Goal: Information Seeking & Learning: Learn about a topic

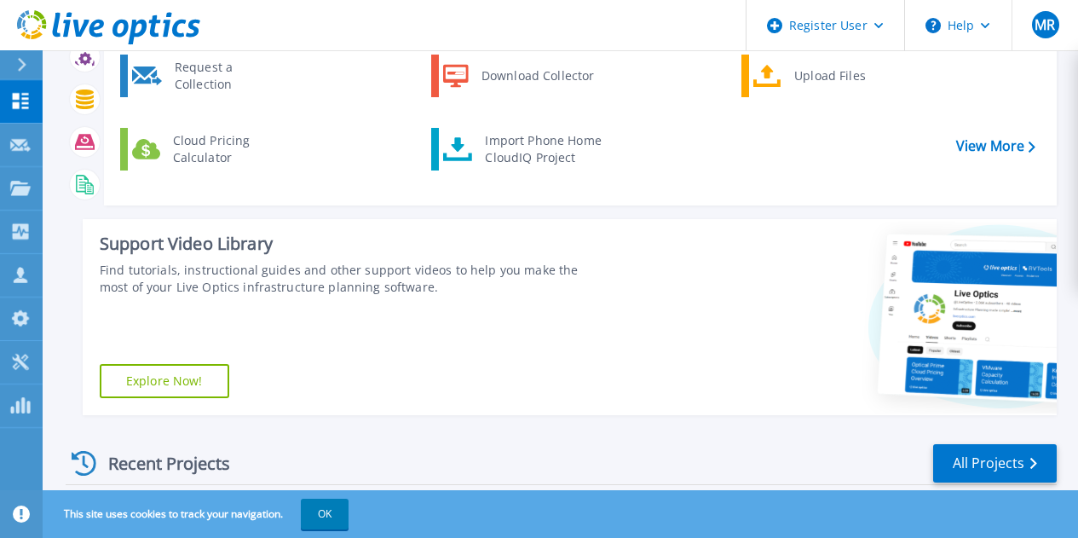
scroll to position [170, 0]
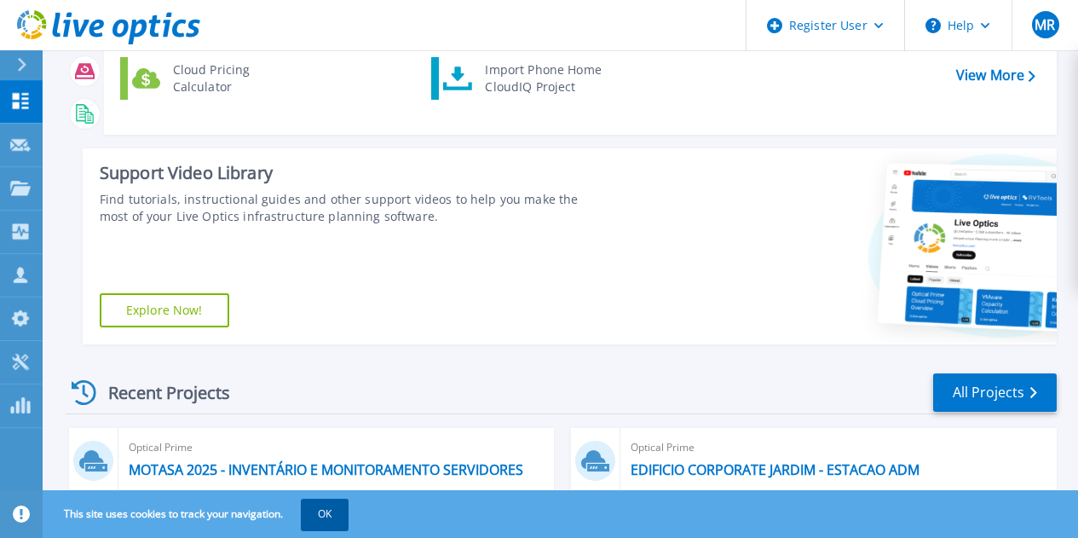
click at [337, 508] on button "OK" at bounding box center [325, 513] width 48 height 31
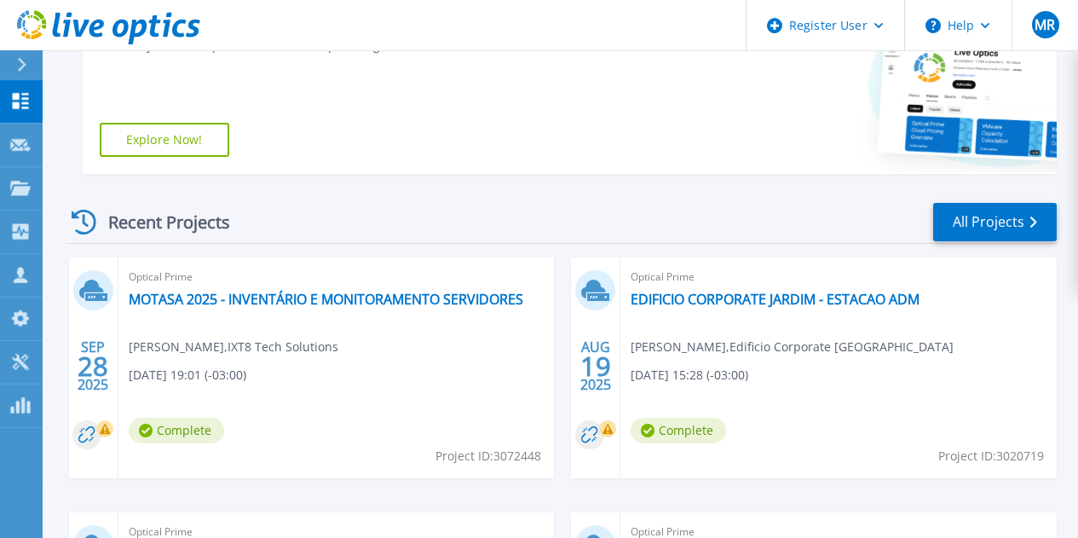
scroll to position [596, 0]
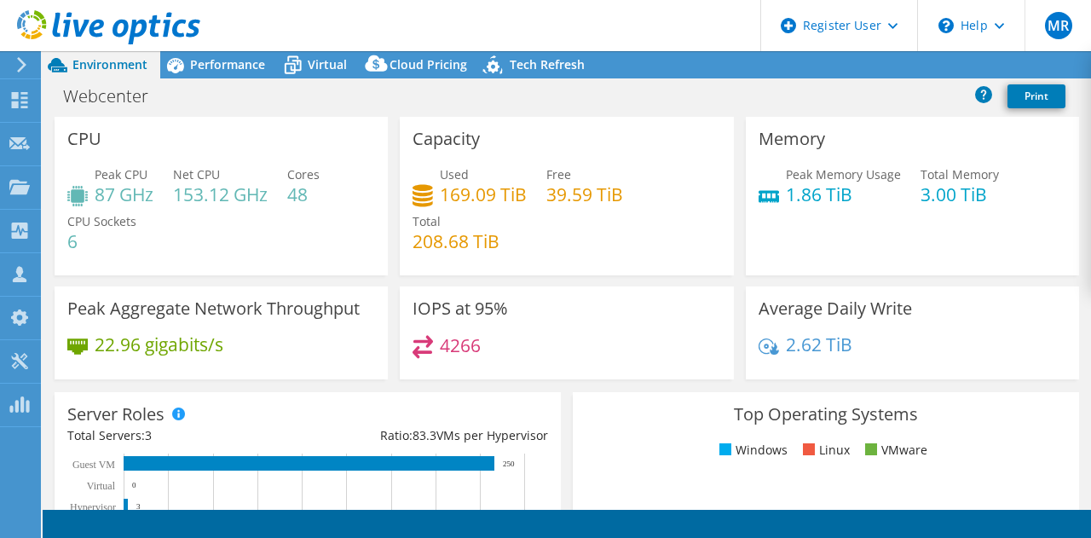
select select "USD"
click at [532, 134] on div "Capacity Used 169.09 TiB Free 39.59 TiB Total 208.68 TiB" at bounding box center [566, 196] width 333 height 158
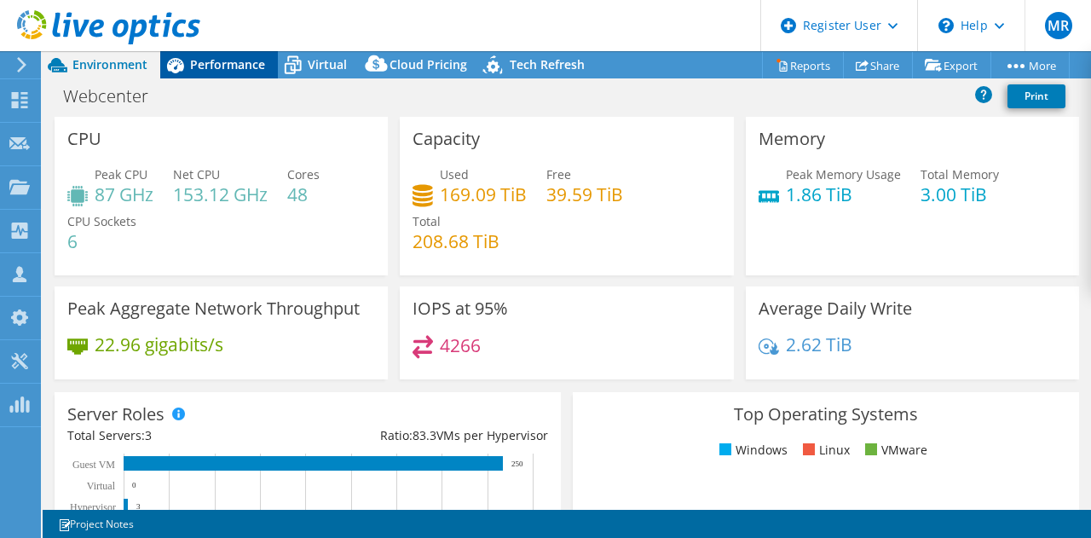
click at [215, 68] on span "Performance" at bounding box center [227, 64] width 75 height 16
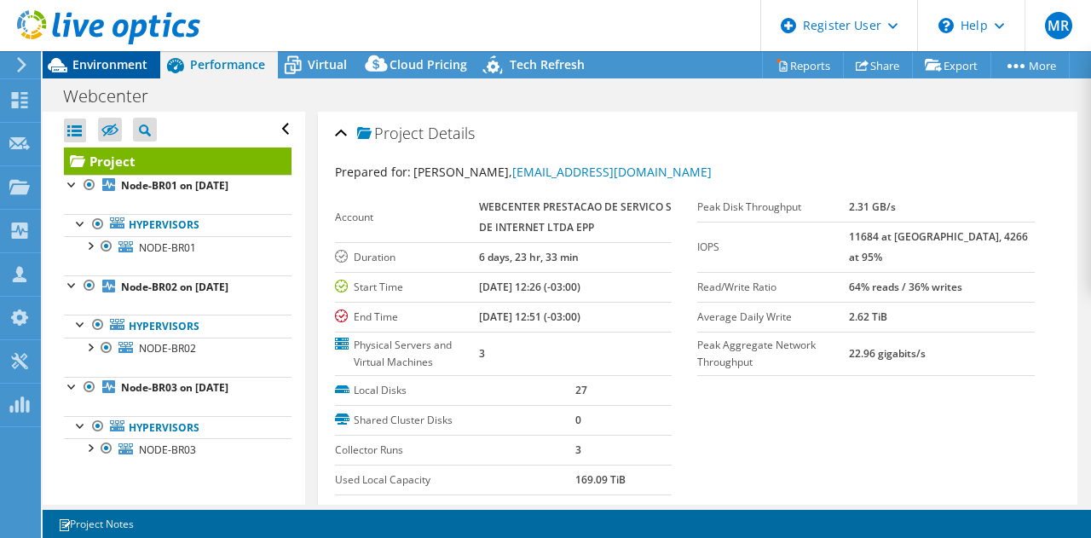
click at [109, 60] on span "Environment" at bounding box center [109, 64] width 75 height 16
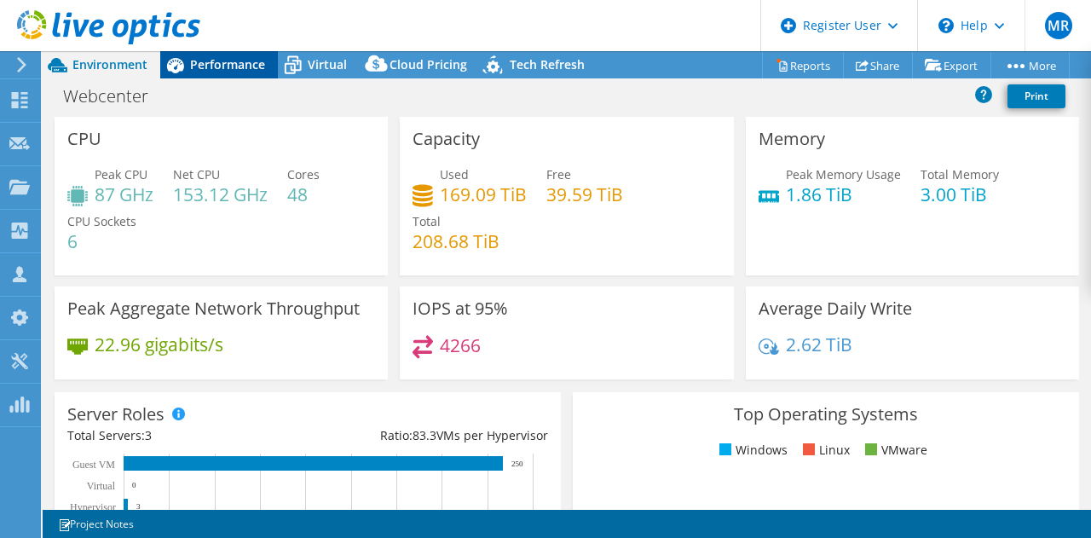
click at [199, 63] on span "Performance" at bounding box center [227, 64] width 75 height 16
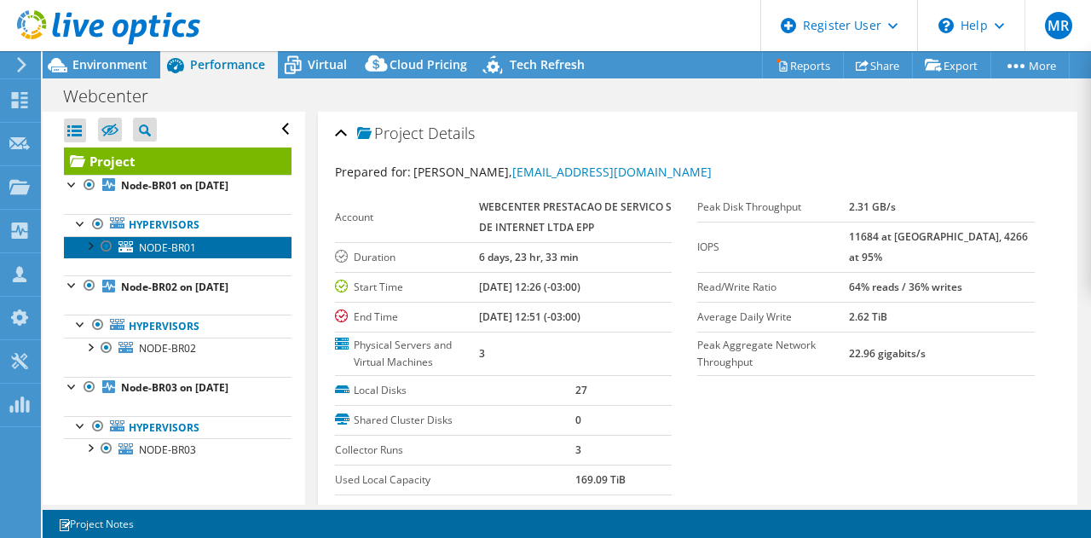
click at [170, 250] on span "NODE-BR01" at bounding box center [167, 247] width 57 height 14
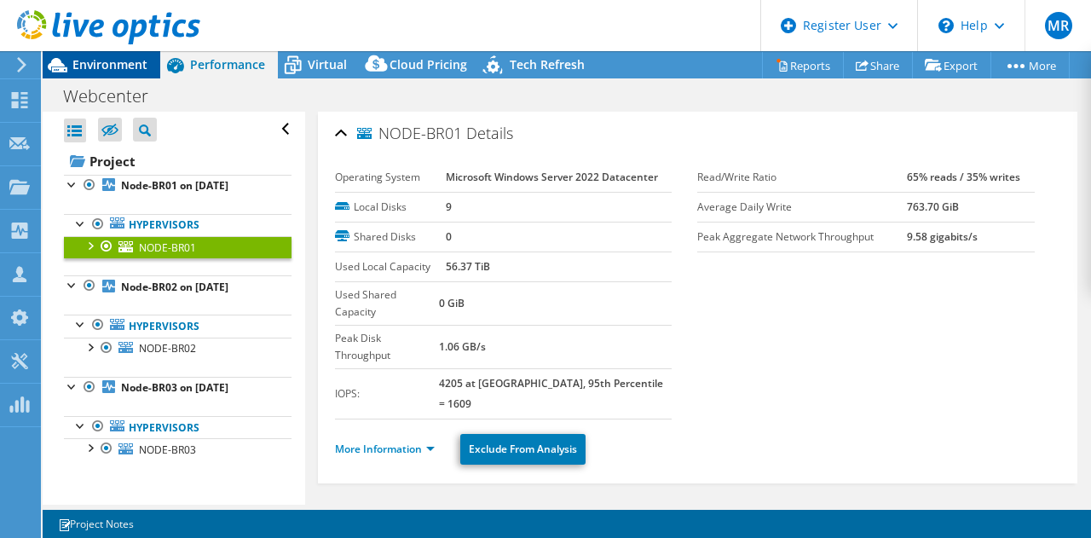
click at [128, 64] on span "Environment" at bounding box center [109, 64] width 75 height 16
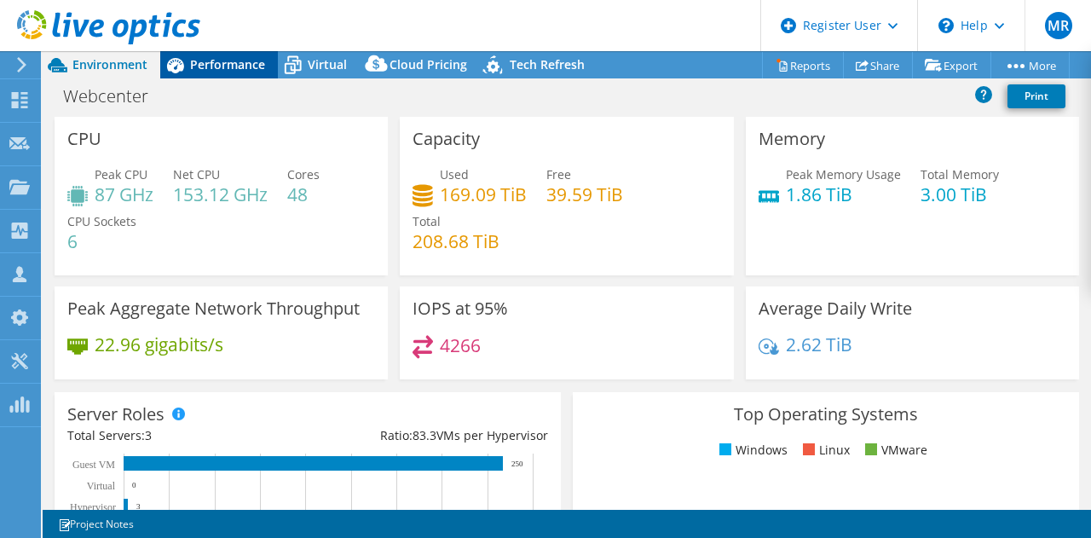
click at [233, 60] on span "Performance" at bounding box center [227, 64] width 75 height 16
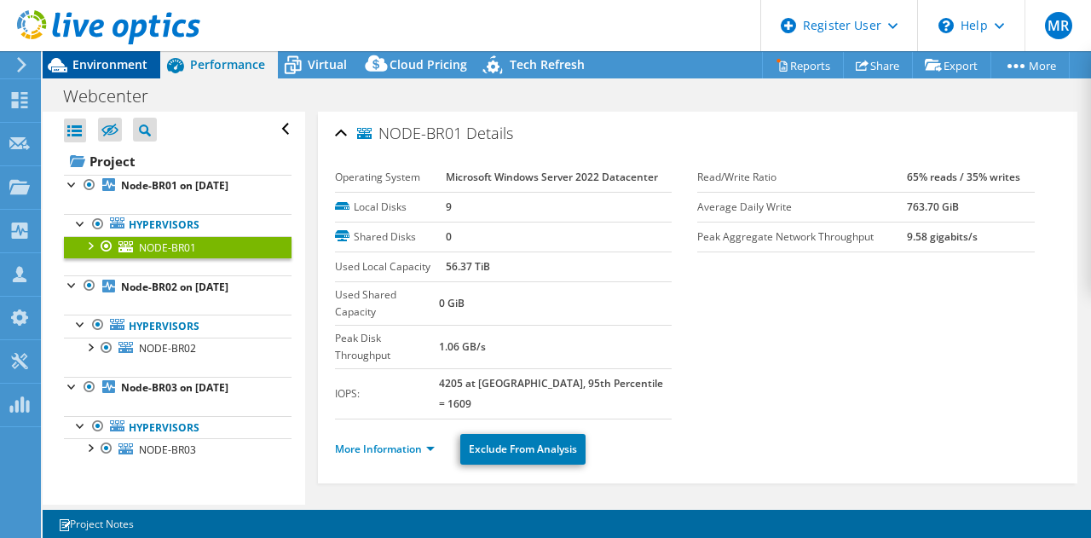
click at [124, 62] on span "Environment" at bounding box center [109, 64] width 75 height 16
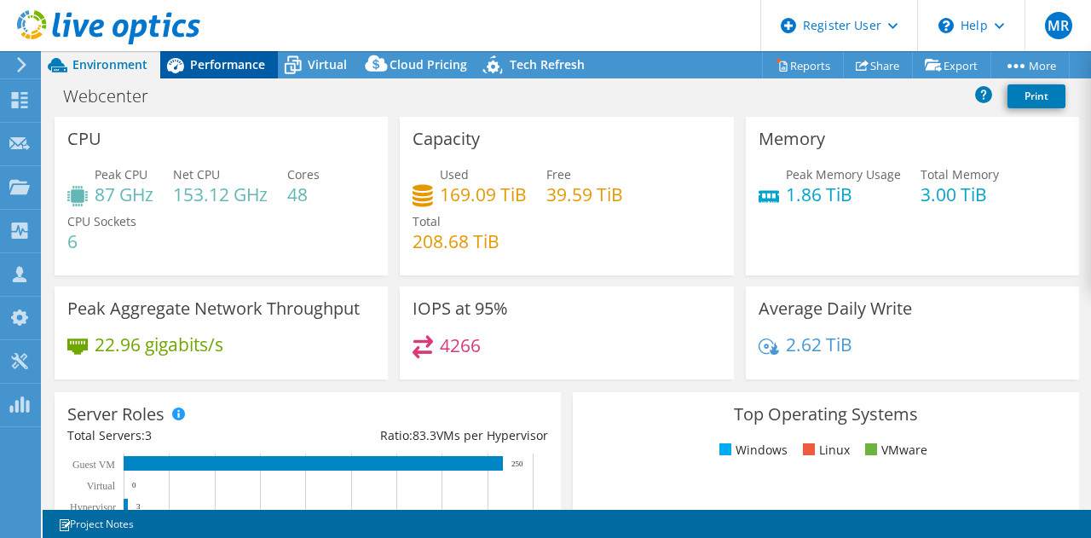
click at [222, 72] on span "Performance" at bounding box center [227, 64] width 75 height 16
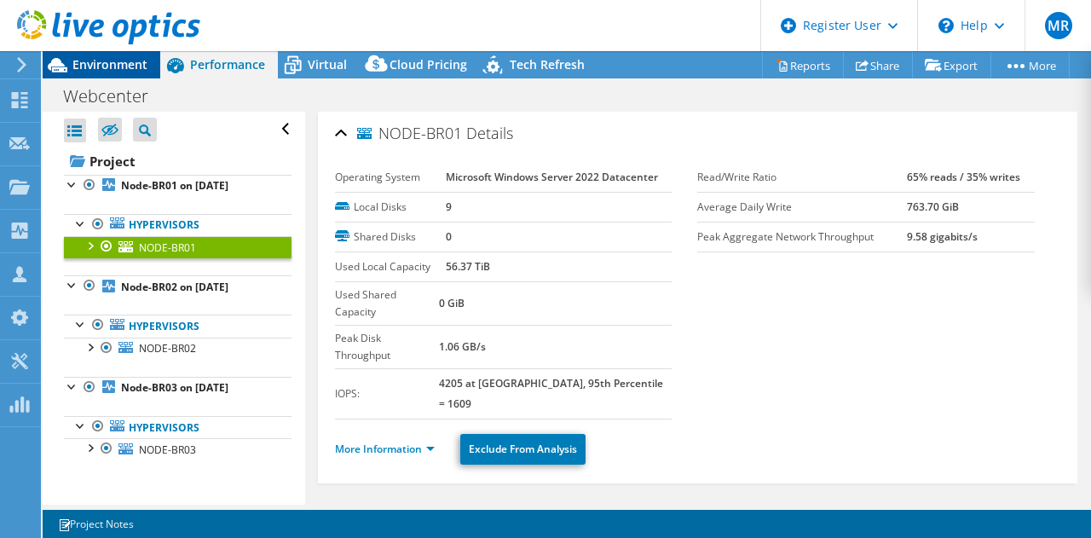
click at [133, 59] on span "Environment" at bounding box center [109, 64] width 75 height 16
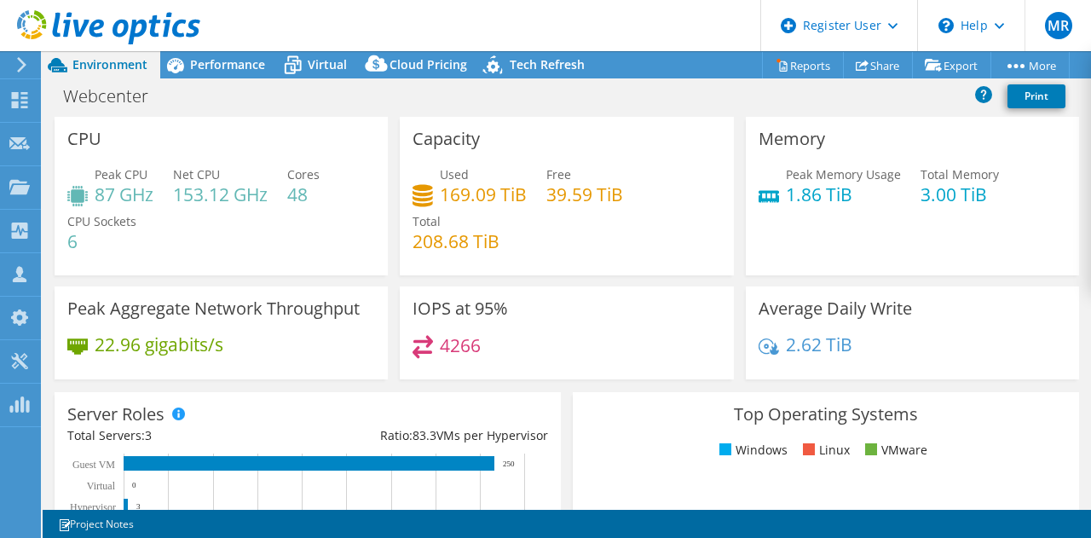
select select "USD"
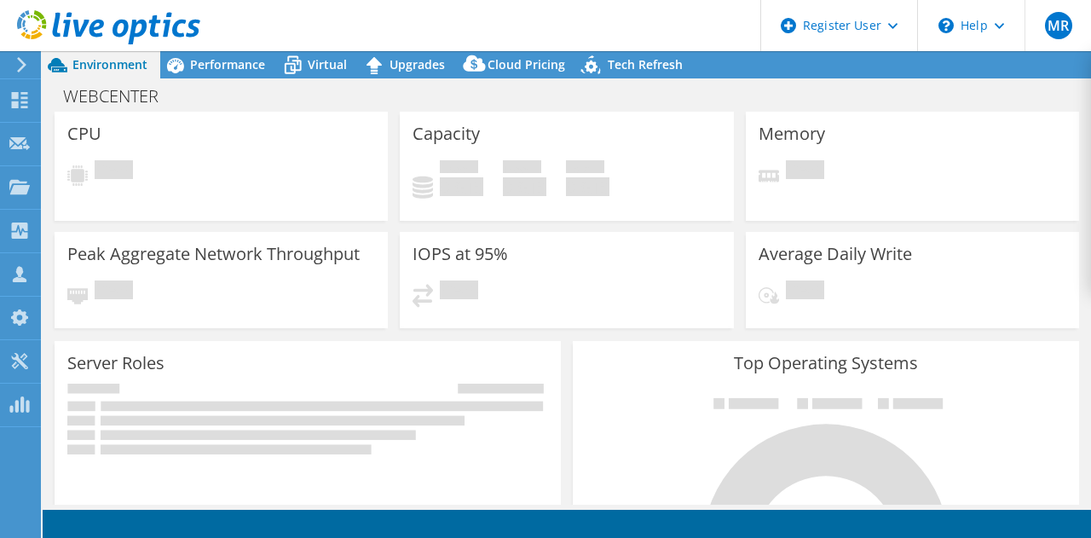
select select "USD"
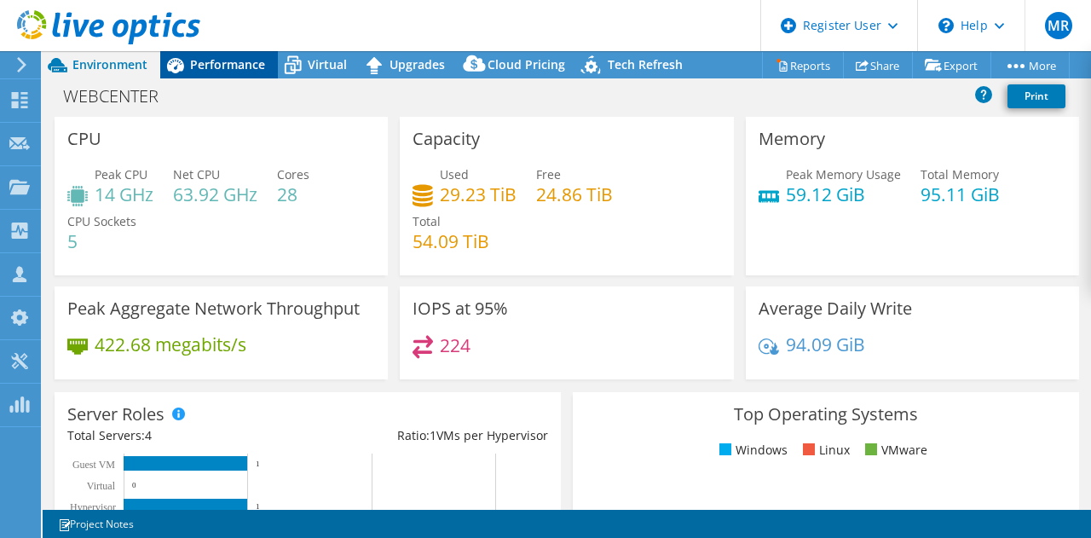
click at [210, 63] on span "Performance" at bounding box center [227, 64] width 75 height 16
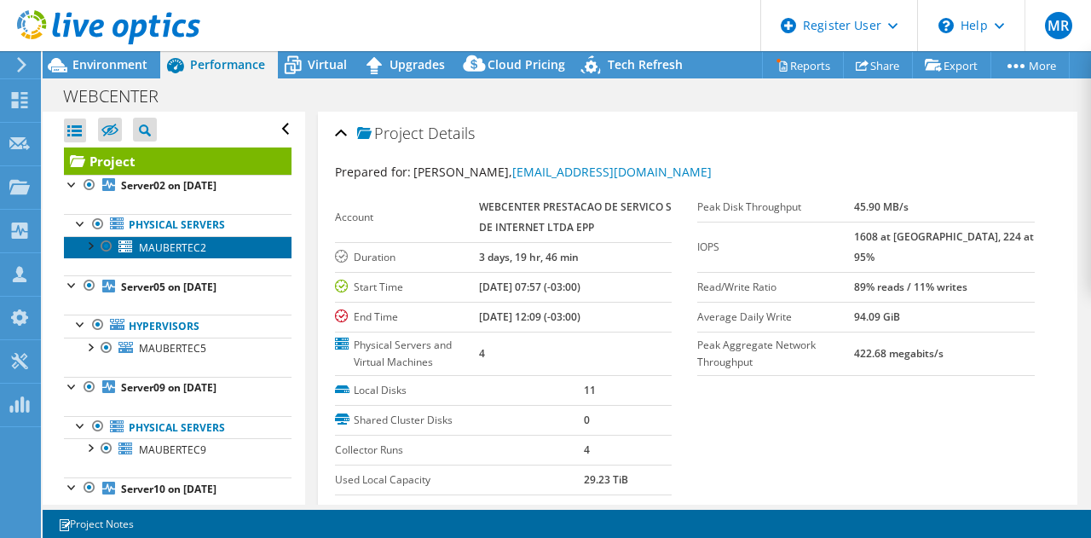
click at [181, 246] on span "MAUBERTEC2" at bounding box center [172, 247] width 67 height 14
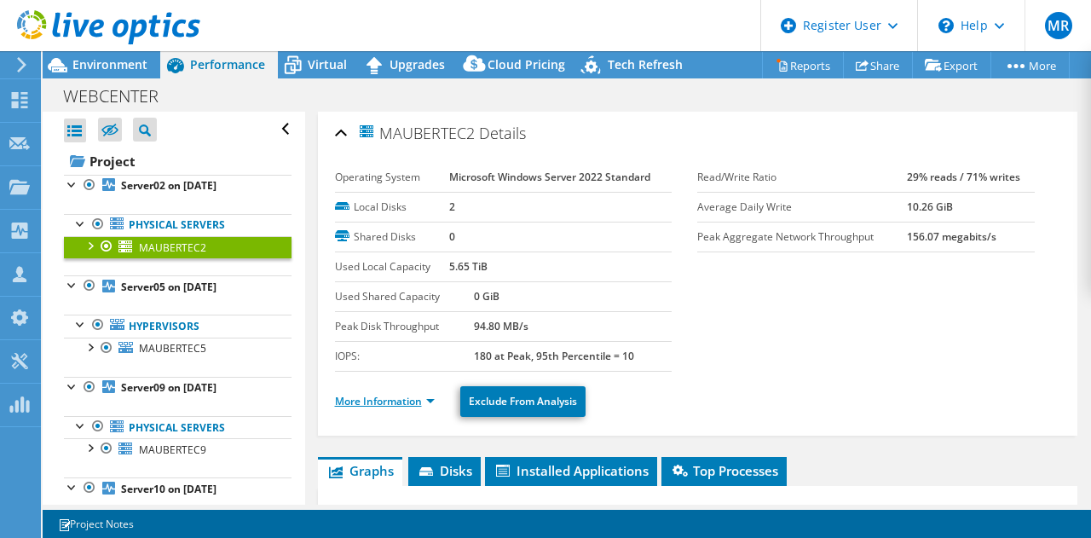
click at [368, 394] on link "More Information" at bounding box center [385, 401] width 100 height 14
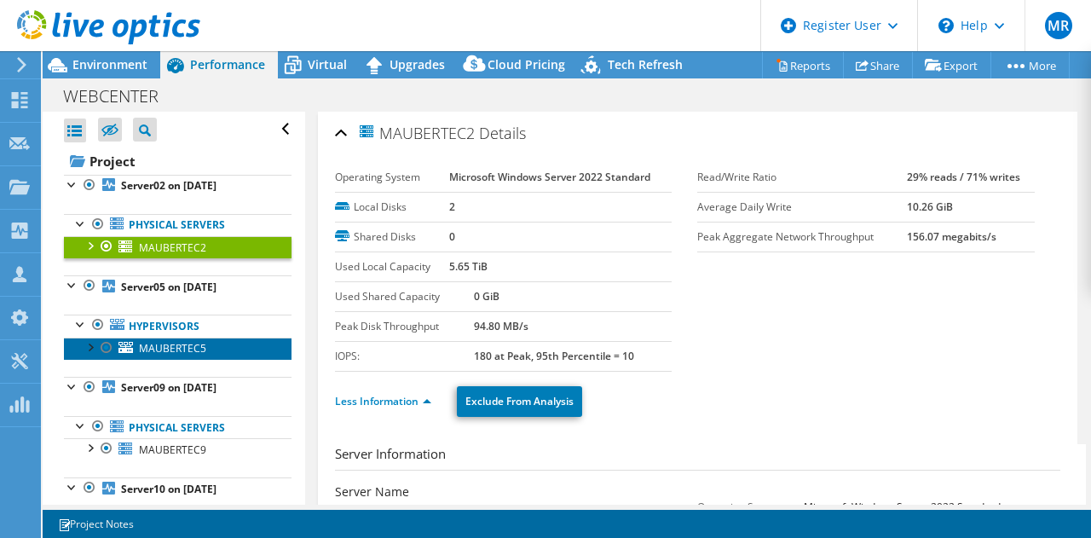
click at [169, 345] on span "MAUBERTEC5" at bounding box center [172, 348] width 67 height 14
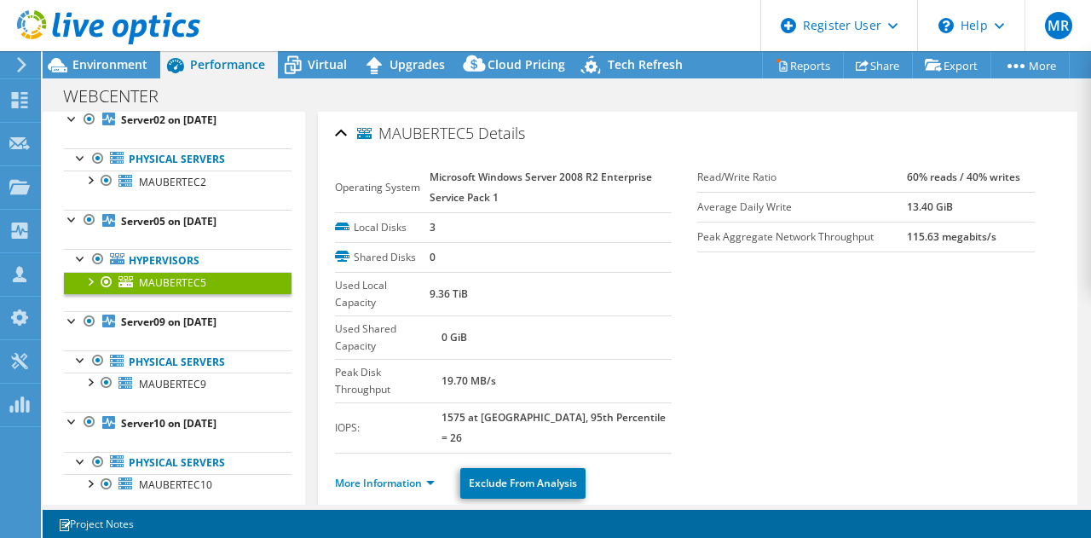
scroll to position [85, 0]
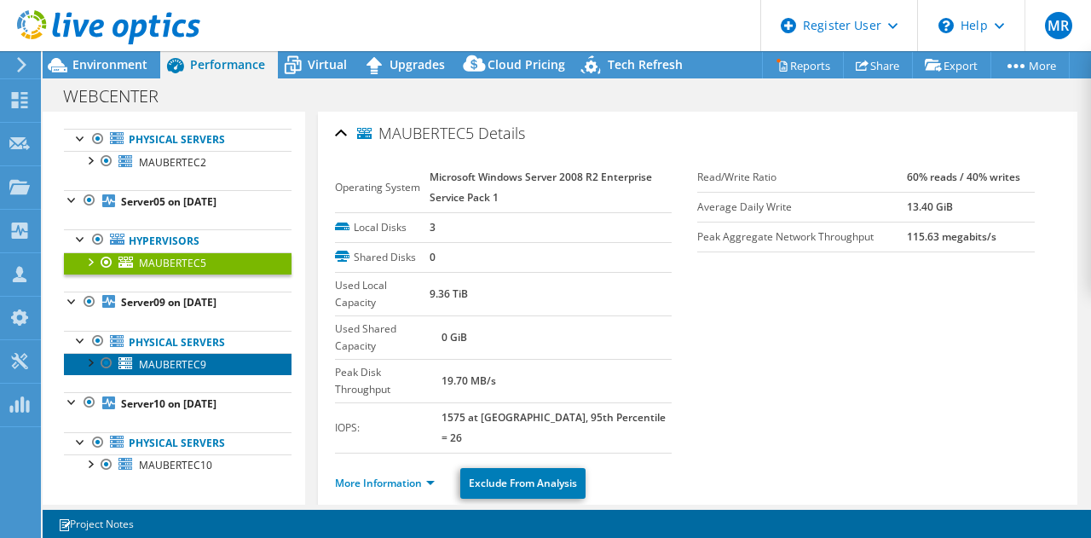
click at [171, 357] on span "MAUBERTEC9" at bounding box center [172, 364] width 67 height 14
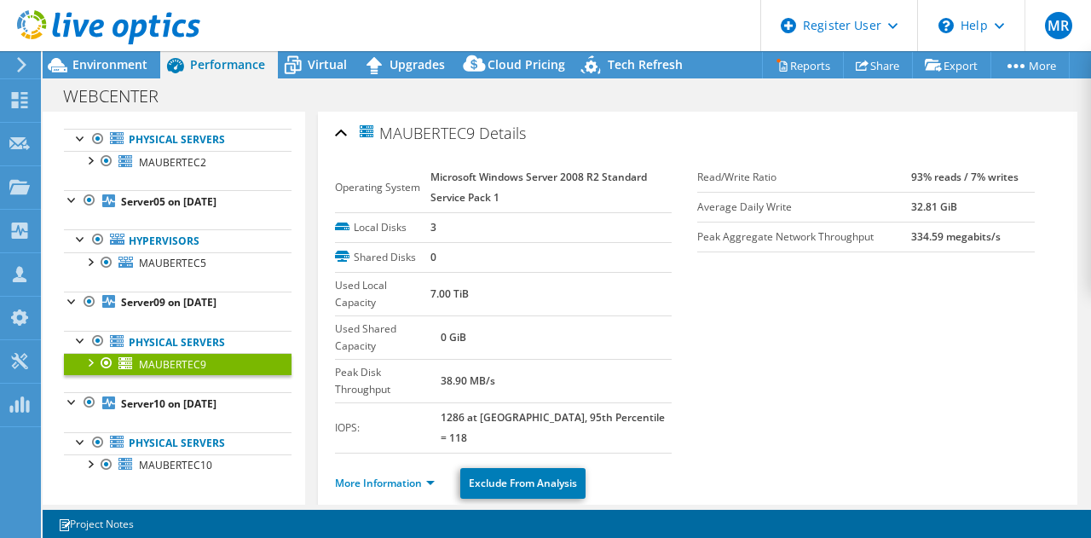
scroll to position [95, 0]
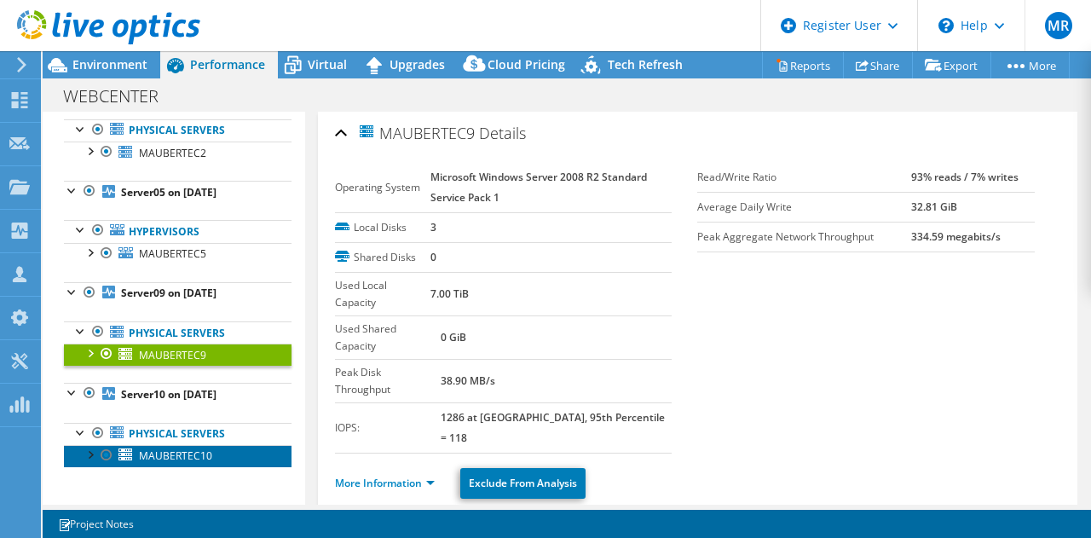
click at [174, 452] on span "MAUBERTEC10" at bounding box center [175, 455] width 73 height 14
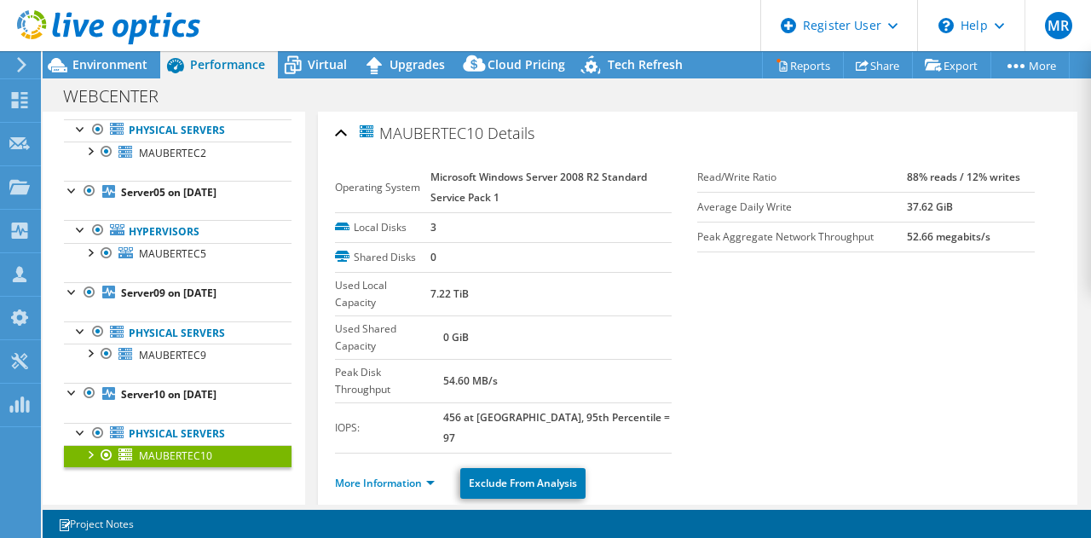
scroll to position [0, 0]
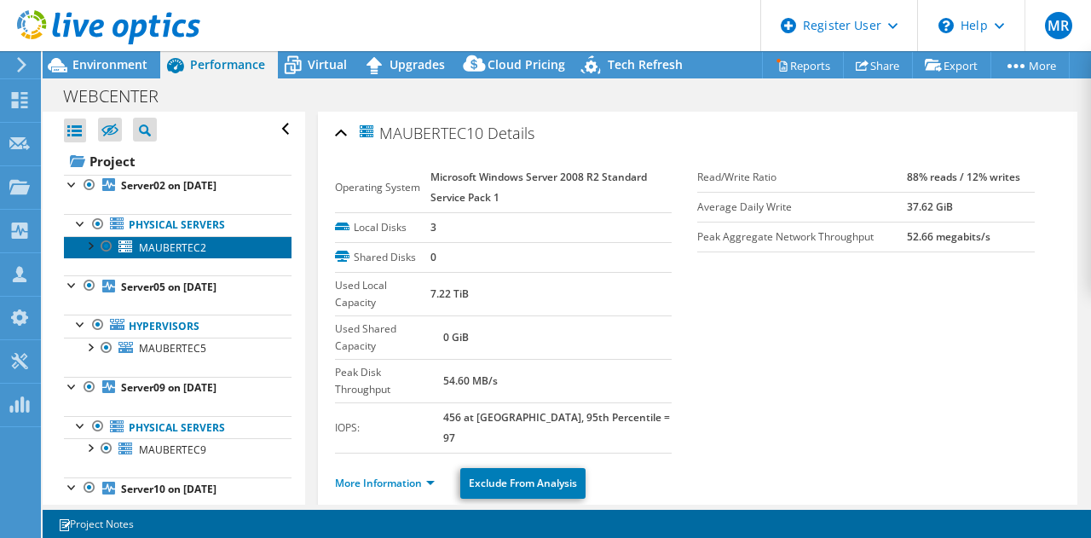
click at [155, 256] on link "MAUBERTEC2" at bounding box center [177, 247] width 227 height 22
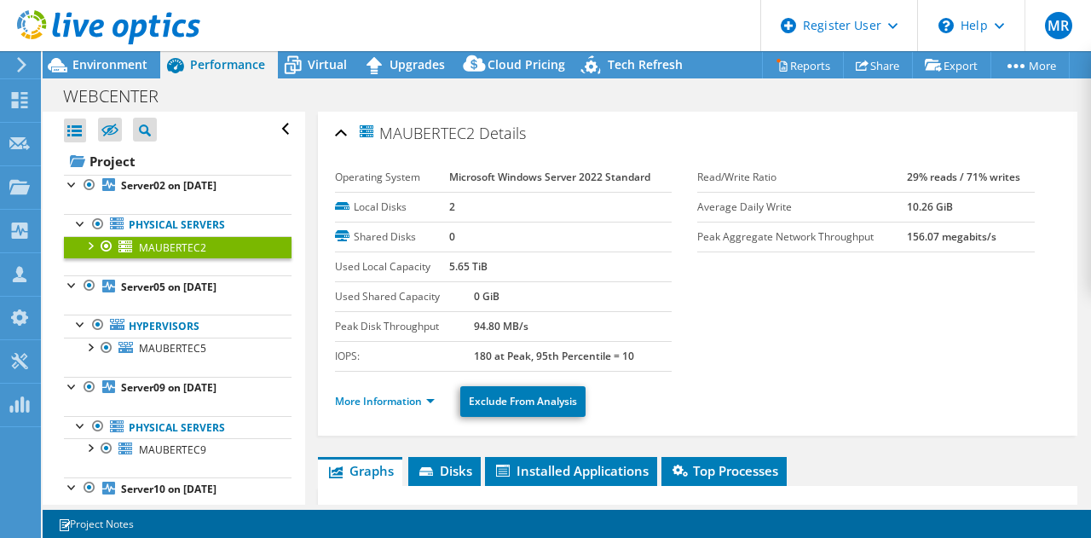
scroll to position [85, 0]
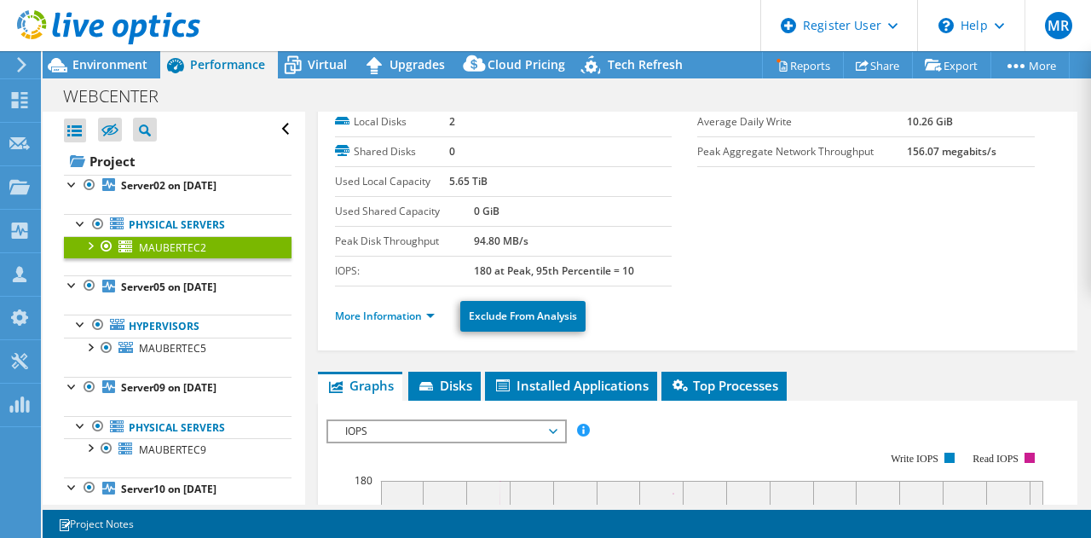
drag, startPoint x: 109, startPoint y: 59, endPoint x: 157, endPoint y: 89, distance: 56.3
click at [109, 59] on span "Environment" at bounding box center [109, 64] width 75 height 16
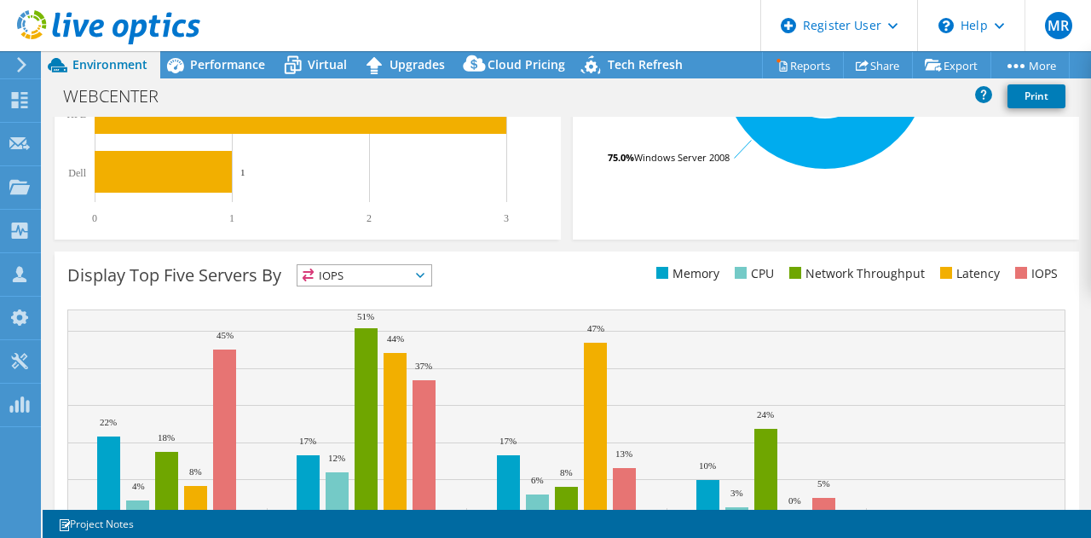
scroll to position [646, 0]
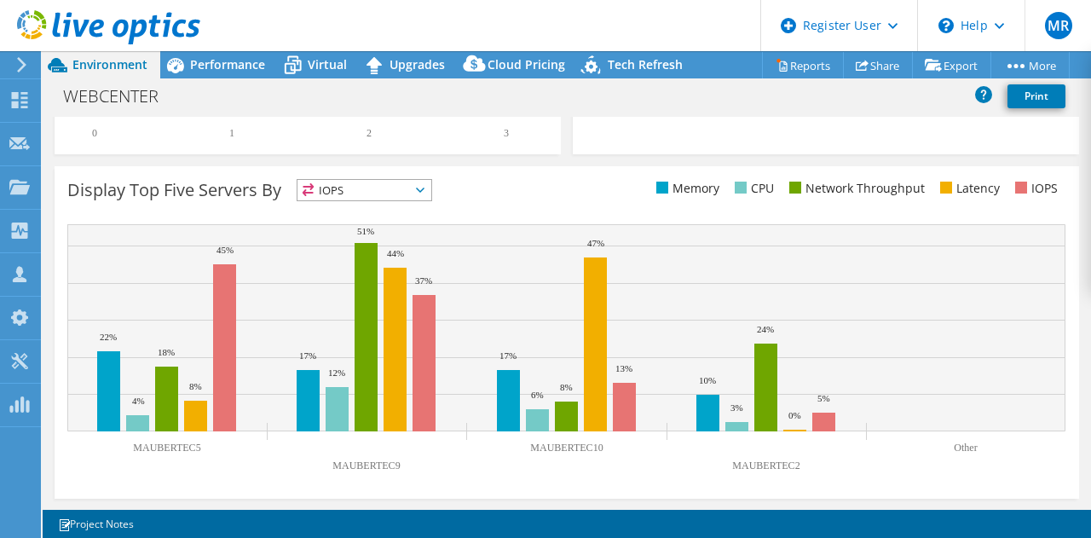
click at [339, 193] on span "IOPS" at bounding box center [364, 190] width 134 height 20
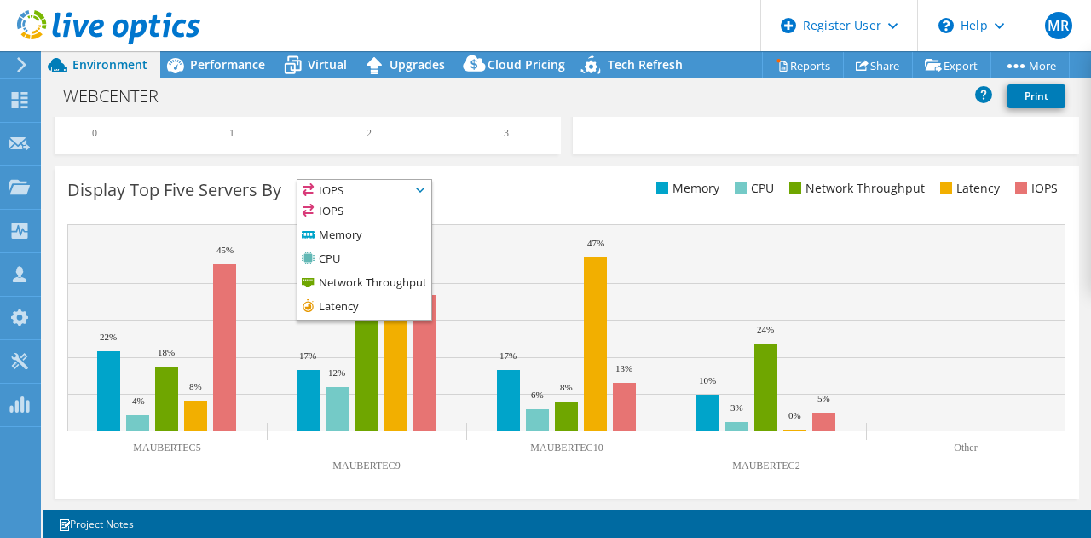
click at [561, 262] on rect at bounding box center [566, 327] width 998 height 207
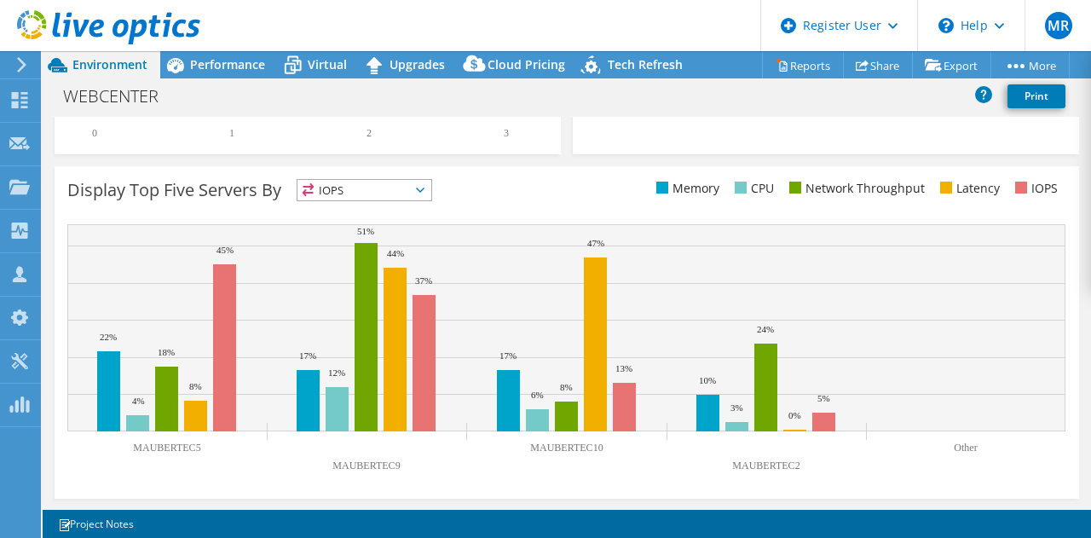
click at [386, 202] on div "Display Top Five Servers By IOPS IOPS" at bounding box center [316, 193] width 499 height 28
click at [386, 196] on span "IOPS" at bounding box center [364, 190] width 134 height 20
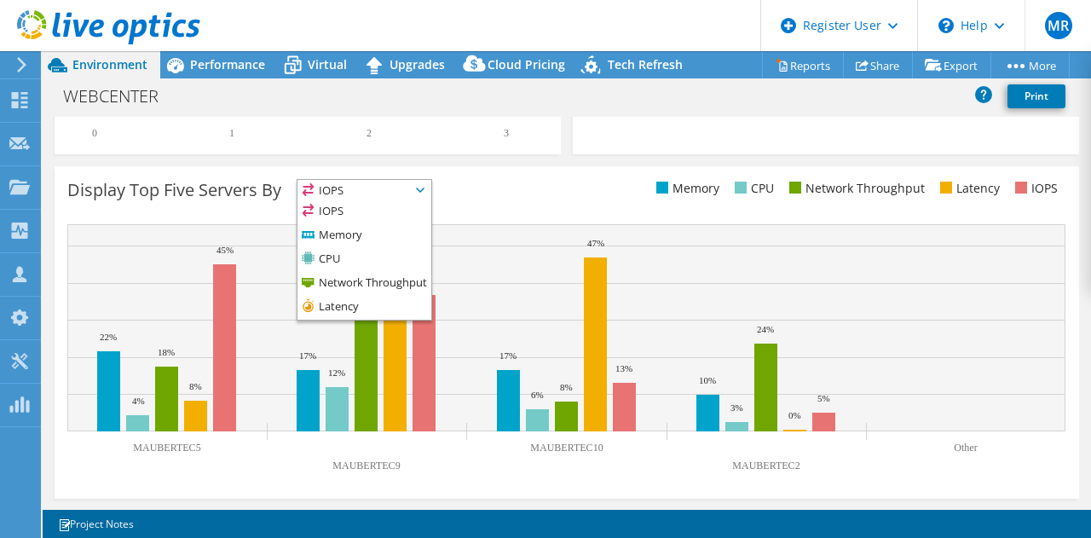
drag, startPoint x: 460, startPoint y: 193, endPoint x: 408, endPoint y: 176, distance: 54.7
click at [463, 193] on div "Display Top Five Servers By IOPS IOPS" at bounding box center [316, 193] width 499 height 28
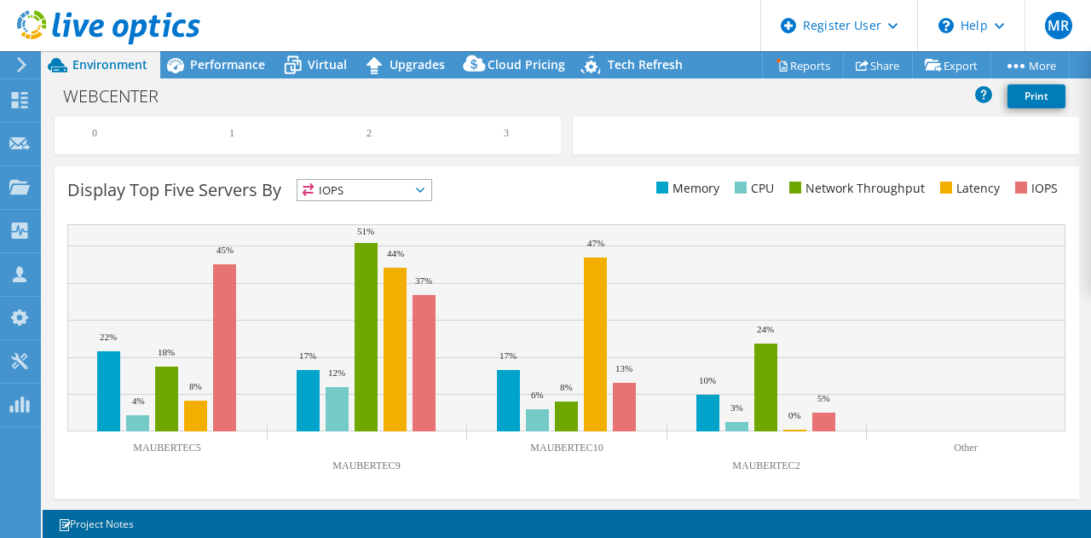
click at [200, 82] on div "WEBCENTER Print" at bounding box center [567, 96] width 1048 height 32
click at [204, 73] on div "Performance" at bounding box center [219, 64] width 118 height 27
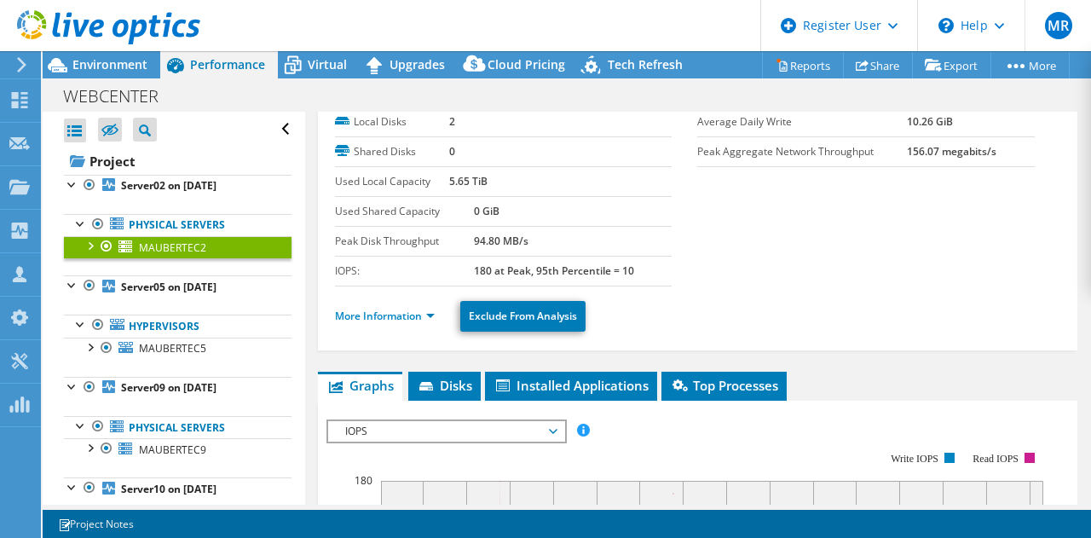
scroll to position [0, 0]
click at [95, 66] on span "Environment" at bounding box center [109, 64] width 75 height 16
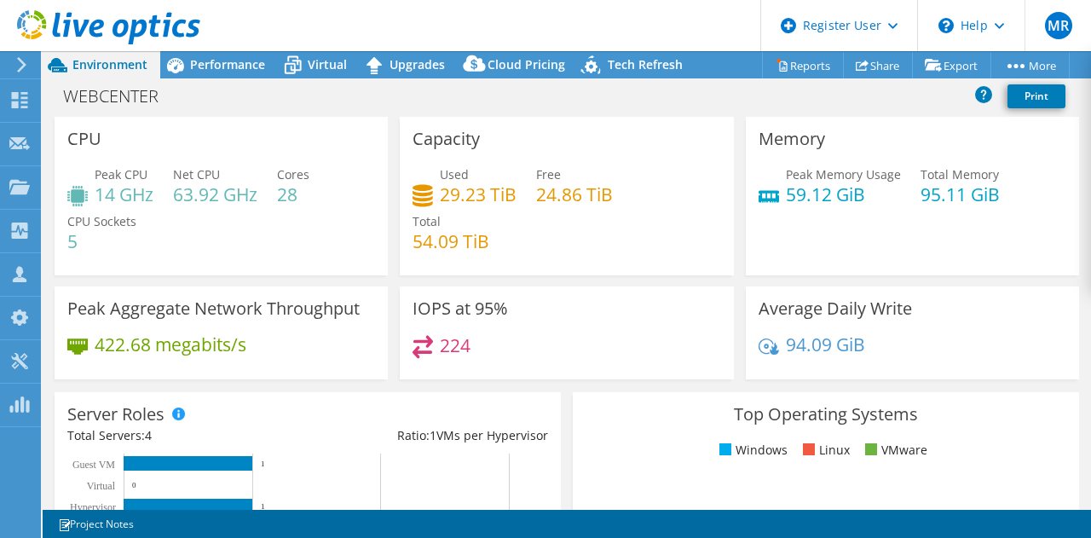
click at [316, 81] on div "WEBCENTER Print" at bounding box center [567, 96] width 1048 height 32
click at [321, 66] on span "Virtual" at bounding box center [327, 64] width 39 height 16
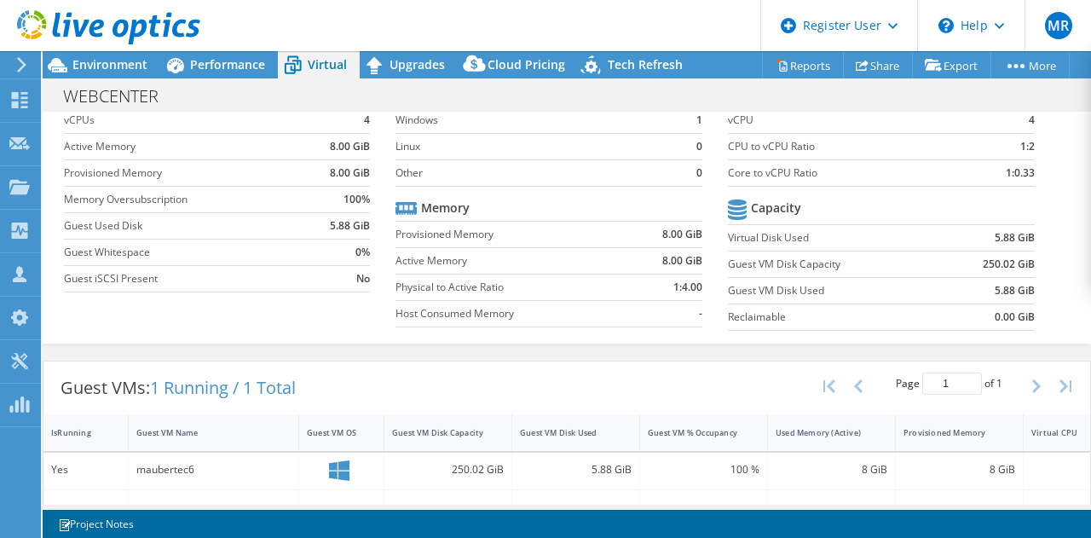
scroll to position [77, 0]
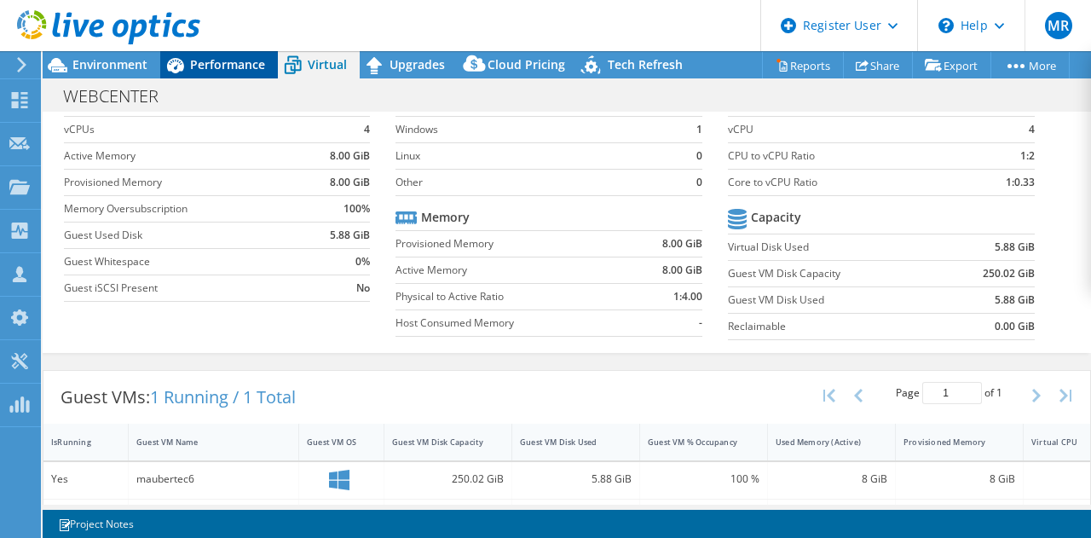
click at [238, 65] on span "Performance" at bounding box center [227, 64] width 75 height 16
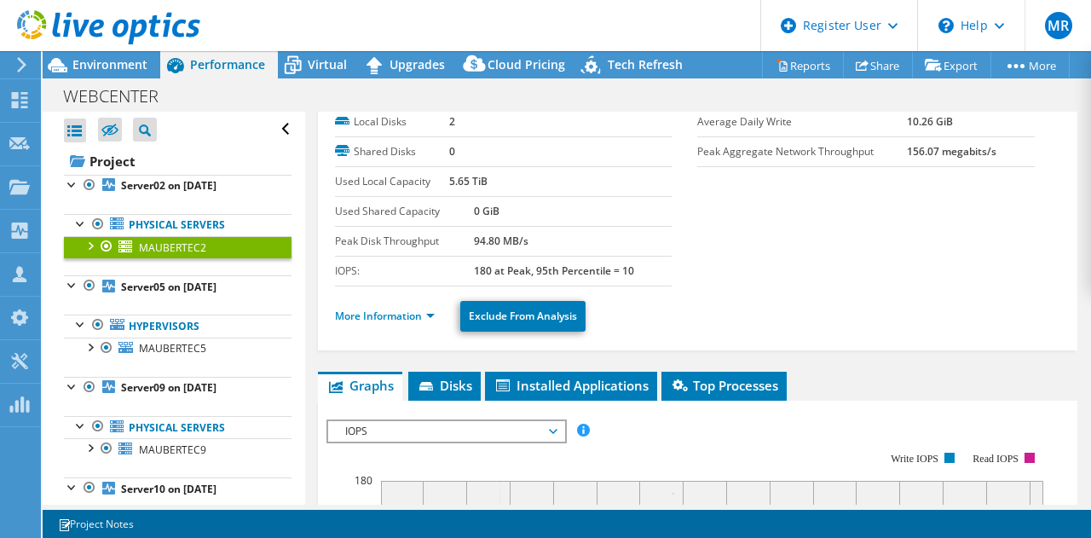
scroll to position [0, 0]
click at [152, 178] on link "Server02 on [DATE]" at bounding box center [177, 186] width 227 height 22
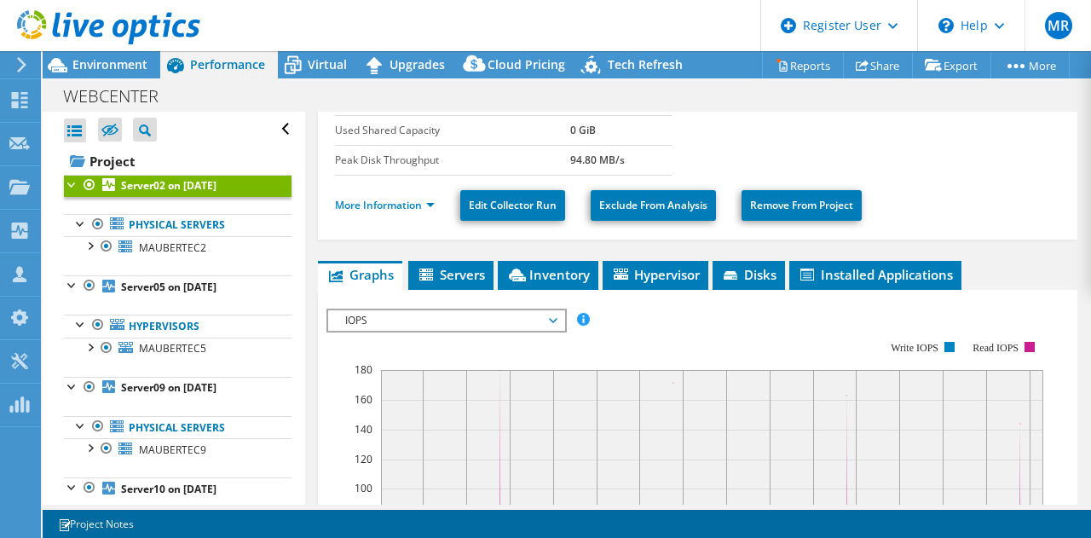
scroll to position [426, 0]
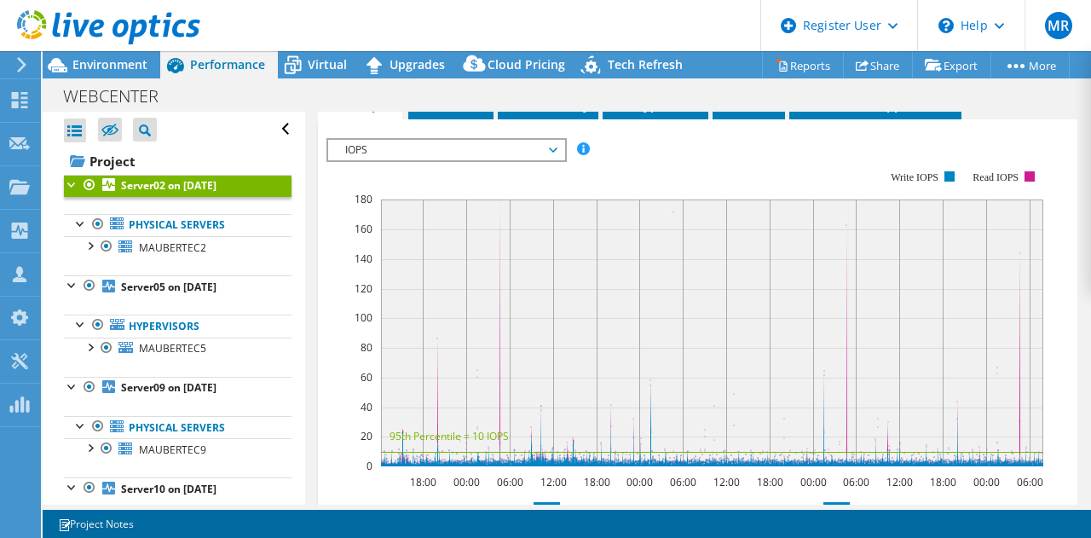
click at [450, 149] on span "IOPS" at bounding box center [446, 150] width 219 height 20
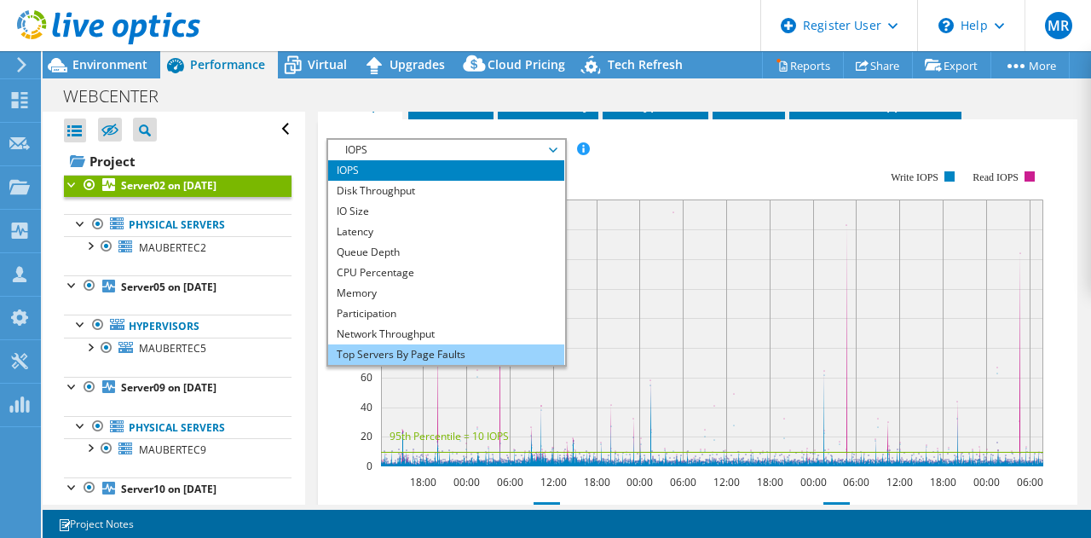
scroll to position [61, 0]
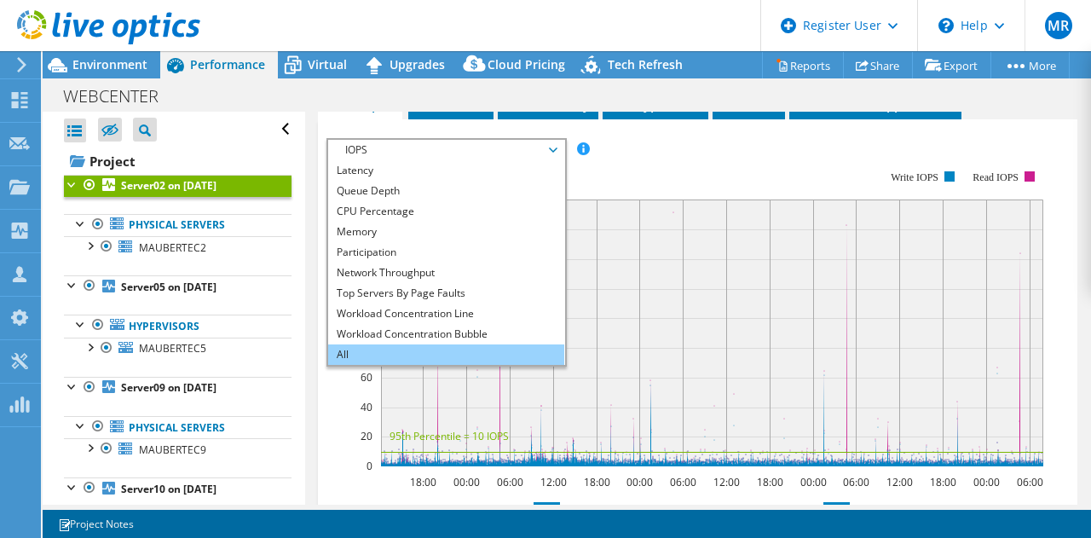
click at [371, 354] on li "All" at bounding box center [446, 354] width 236 height 20
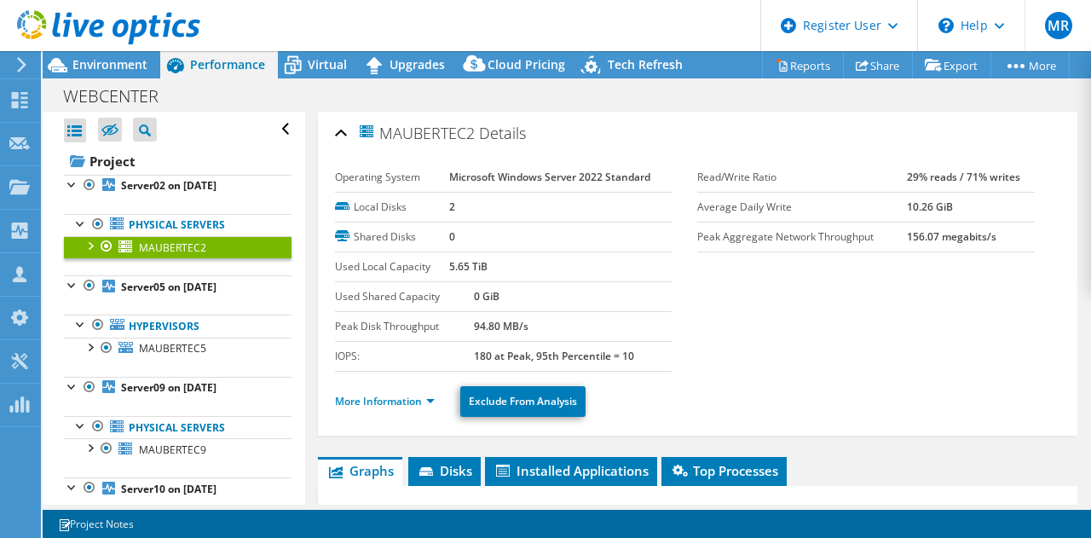
select select "USD"
click at [400, 401] on link "More Information" at bounding box center [385, 401] width 100 height 14
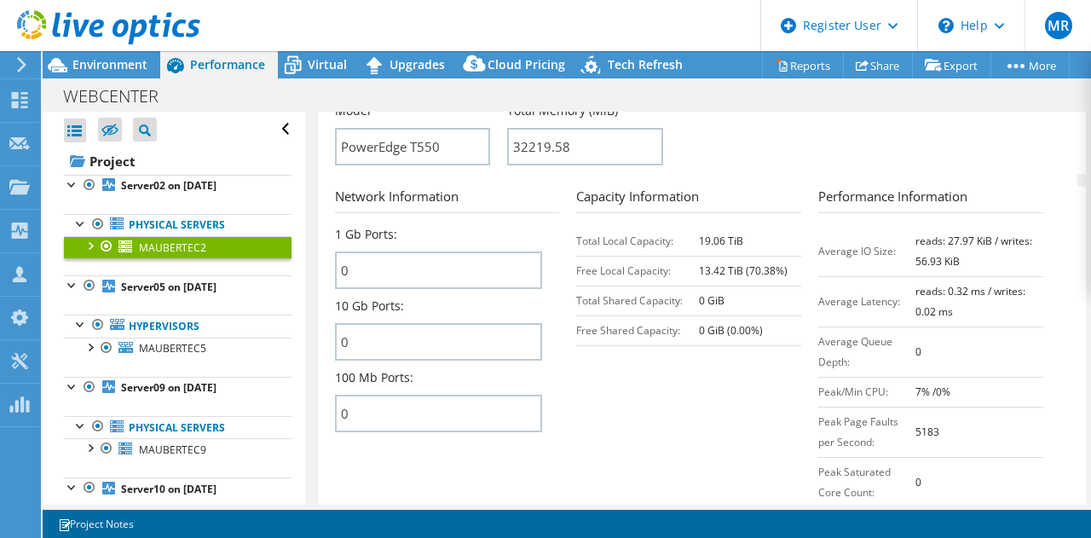
scroll to position [682, 0]
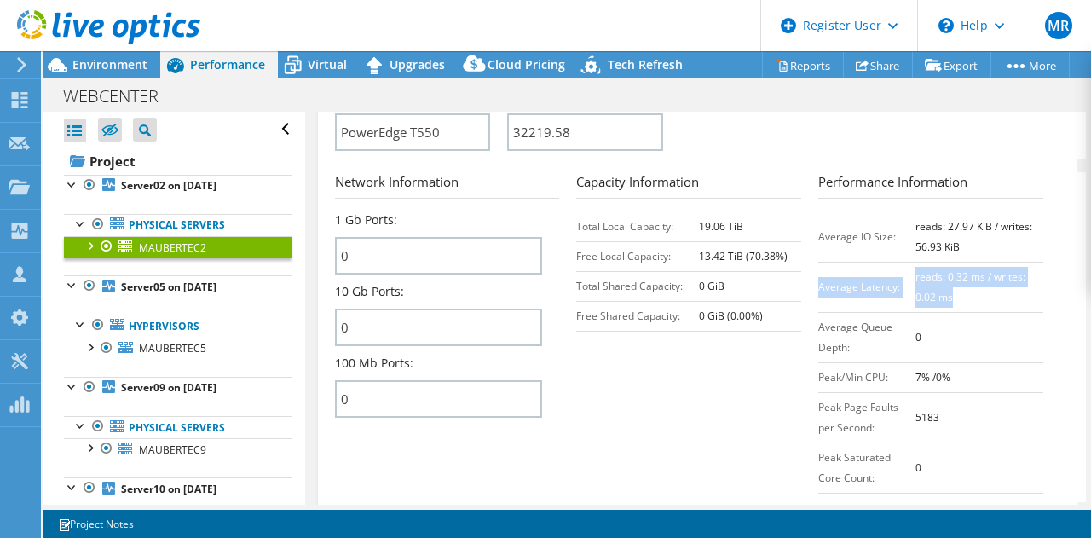
drag, startPoint x: 810, startPoint y: 290, endPoint x: 953, endPoint y: 293, distance: 142.3
click at [953, 293] on tr "Average Latency: reads: 0.32 ms / writes: 0.02 ms" at bounding box center [930, 287] width 225 height 50
click at [956, 296] on td "reads: 0.32 ms / writes: 0.02 ms" at bounding box center [979, 287] width 128 height 50
drag, startPoint x: 942, startPoint y: 296, endPoint x: 811, endPoint y: 287, distance: 131.5
click at [818, 287] on tr "Average Latency: reads: 0.32 ms / writes: 0.02 ms" at bounding box center [930, 287] width 225 height 50
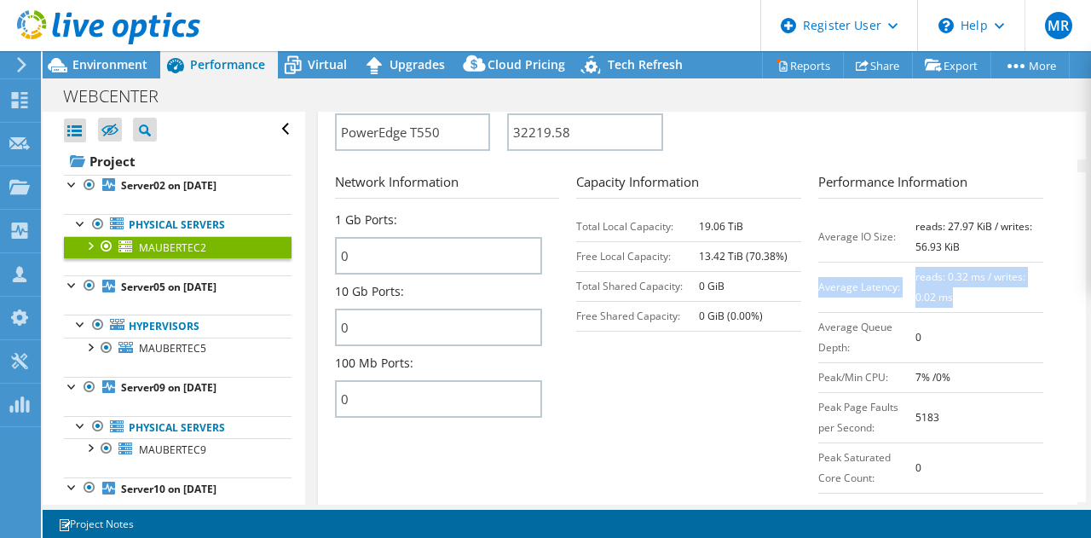
click at [818, 287] on td "Average Latency:" at bounding box center [866, 287] width 97 height 50
drag, startPoint x: 943, startPoint y: 297, endPoint x: 812, endPoint y: 233, distance: 145.9
click at [818, 233] on tbody "Average IO Size: reads: 27.97 KiB / writes: 56.93 KiB Average Latency: reads: 0…" at bounding box center [930, 351] width 225 height 281
click at [818, 233] on td "Average IO Size:" at bounding box center [866, 236] width 97 height 50
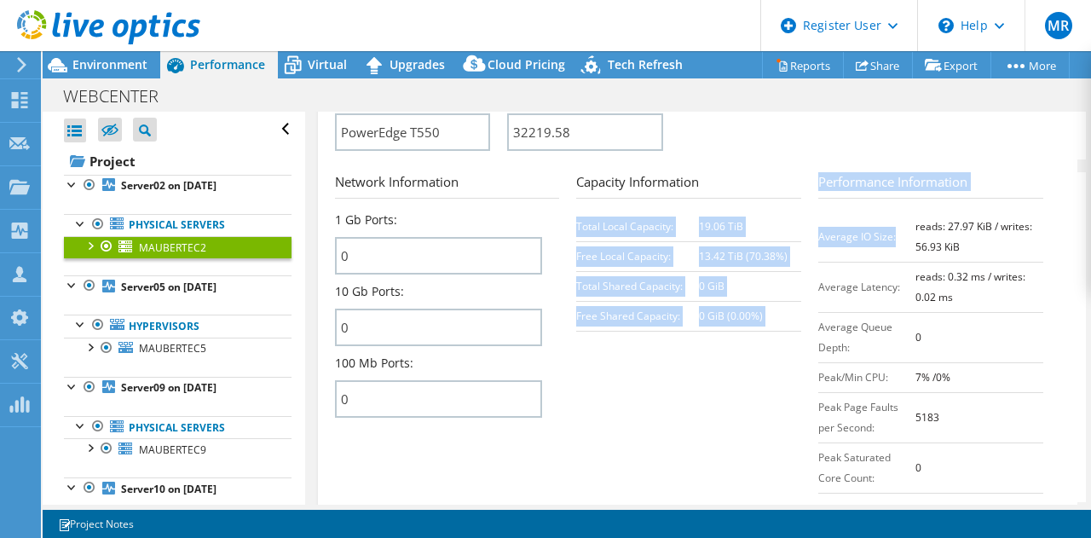
drag, startPoint x: 808, startPoint y: 236, endPoint x: 933, endPoint y: 272, distance: 130.3
click at [929, 269] on section "Network Information 1 Gb Ports: 0 10 Gb Ports: 0 100 Mb Ports: 0 Capacity Infor…" at bounding box center [702, 337] width 734 height 330
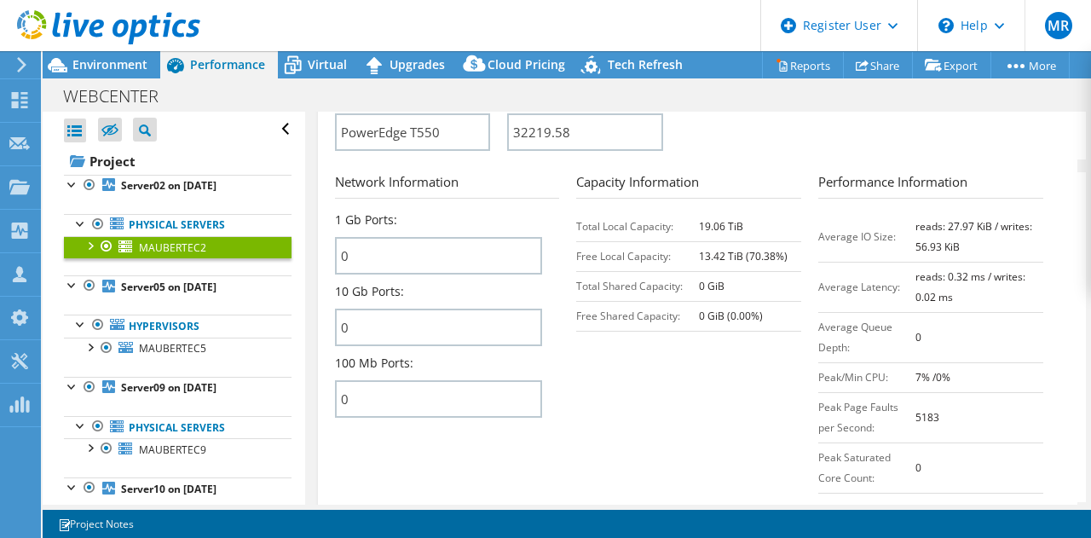
click at [947, 302] on td "reads: 0.32 ms / writes: 0.02 ms" at bounding box center [979, 287] width 128 height 50
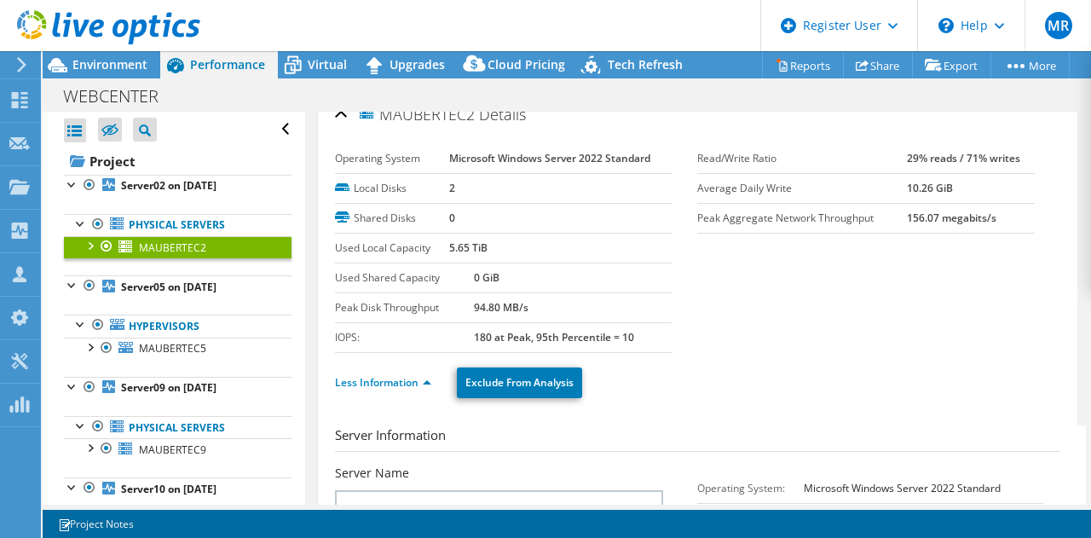
scroll to position [0, 0]
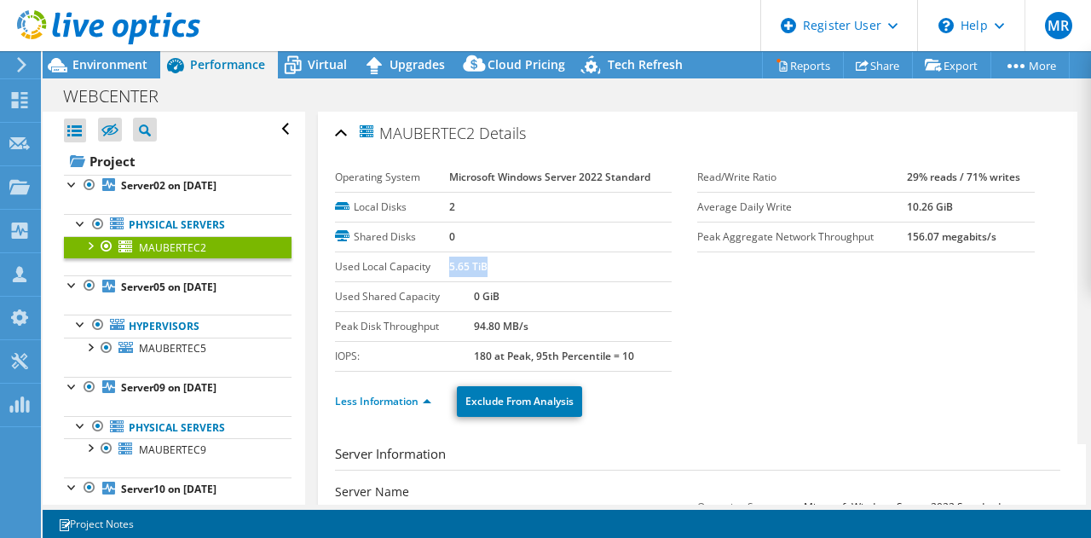
drag, startPoint x: 447, startPoint y: 265, endPoint x: 484, endPoint y: 266, distance: 36.6
click at [484, 266] on td "5.65 TiB" at bounding box center [560, 266] width 222 height 30
click at [506, 274] on td "5.65 TiB" at bounding box center [560, 266] width 222 height 30
drag, startPoint x: 446, startPoint y: 263, endPoint x: 488, endPoint y: 263, distance: 41.8
click at [488, 263] on td "5.65 TiB" at bounding box center [560, 266] width 222 height 30
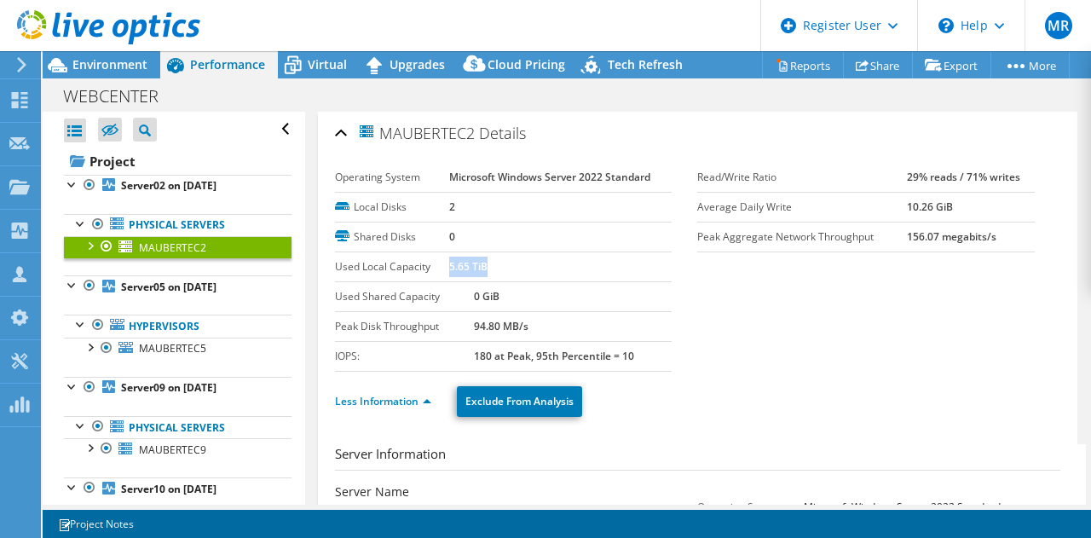
click at [490, 264] on td "5.65 TiB" at bounding box center [560, 266] width 222 height 30
click at [570, 276] on td "5.65 TiB" at bounding box center [560, 266] width 222 height 30
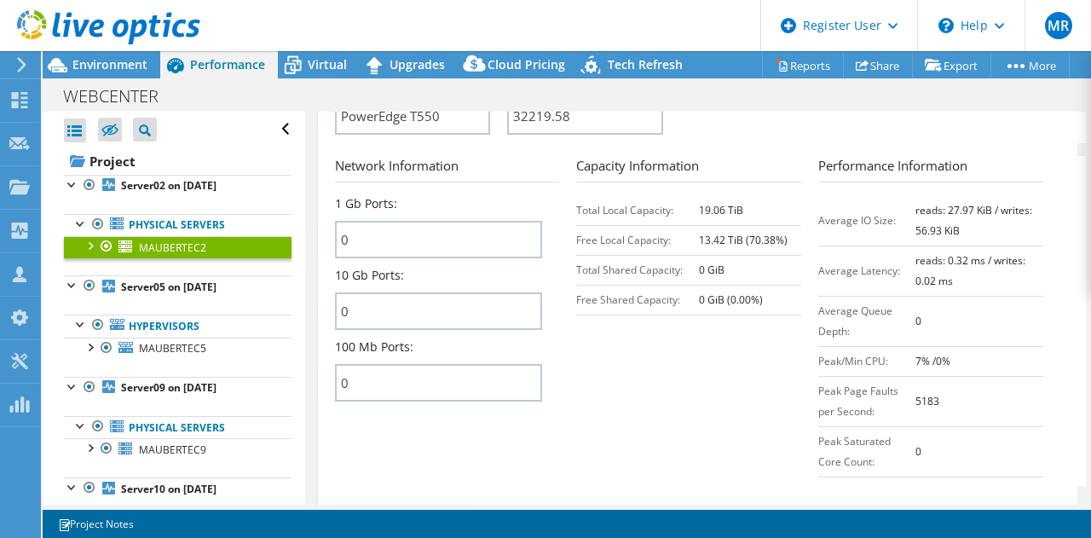
scroll to position [682, 0]
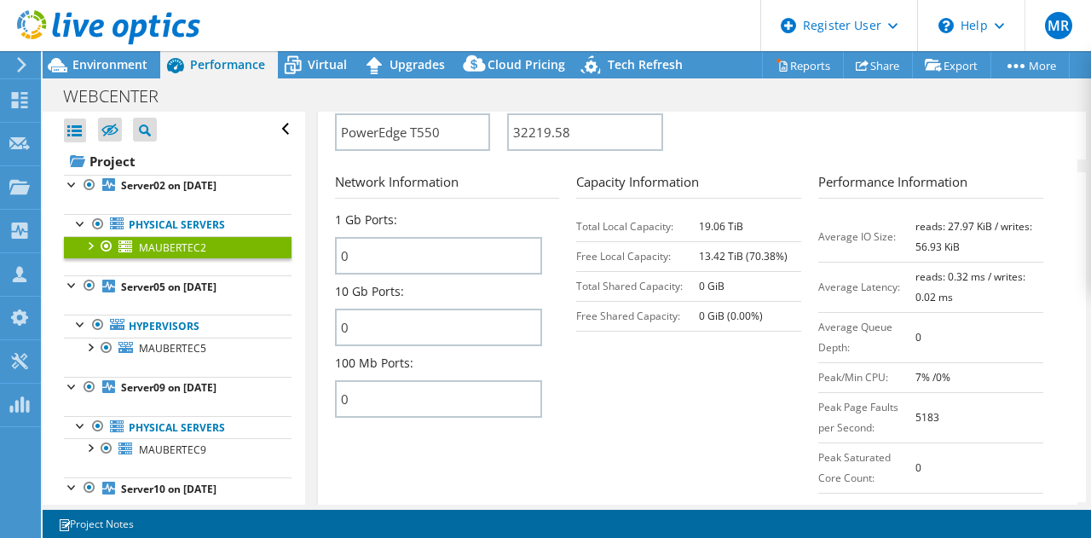
drag, startPoint x: 691, startPoint y: 228, endPoint x: 746, endPoint y: 227, distance: 54.5
click at [746, 227] on tr "Total Local Capacity: 19.06 TiB" at bounding box center [688, 226] width 225 height 30
click at [705, 233] on b "19.06 TiB" at bounding box center [721, 226] width 44 height 14
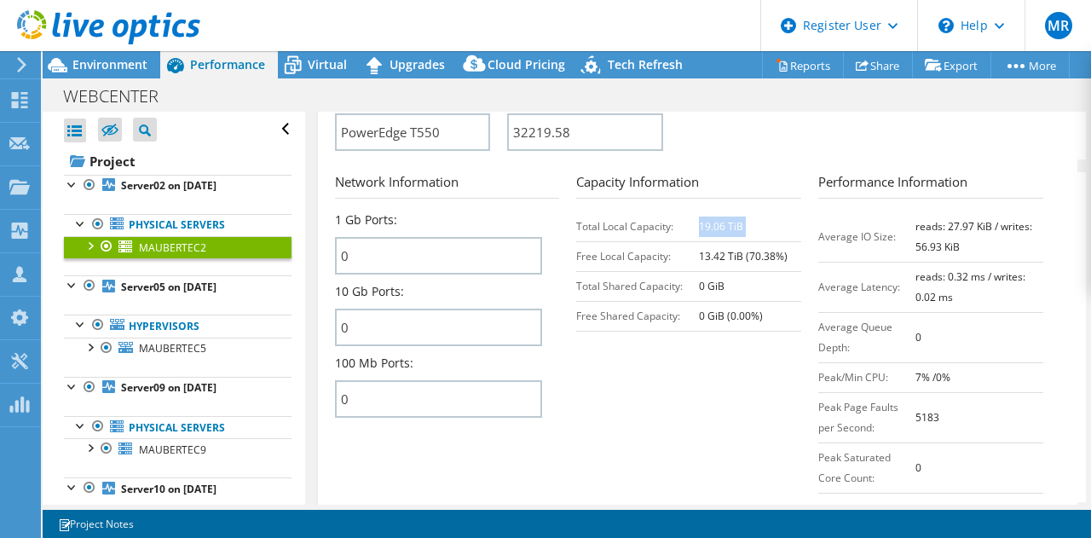
click at [710, 372] on section "Network Information 1 Gb Ports: 0 10 Gb Ports: 0 100 Mb Ports: 0 Capacity Infor…" at bounding box center [702, 337] width 734 height 330
click at [93, 245] on div at bounding box center [89, 244] width 17 height 17
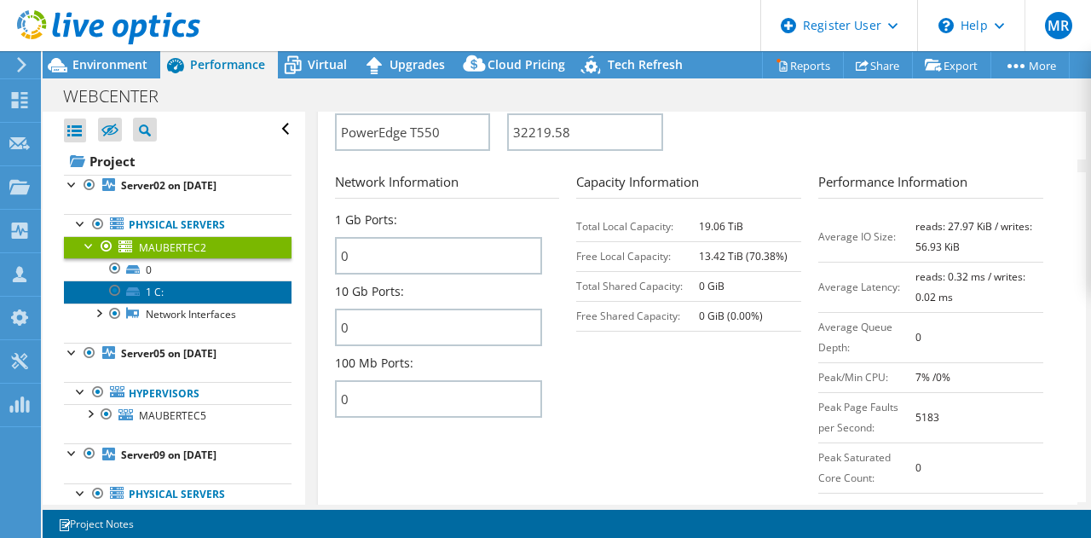
click at [171, 286] on link "1 C:" at bounding box center [177, 291] width 227 height 22
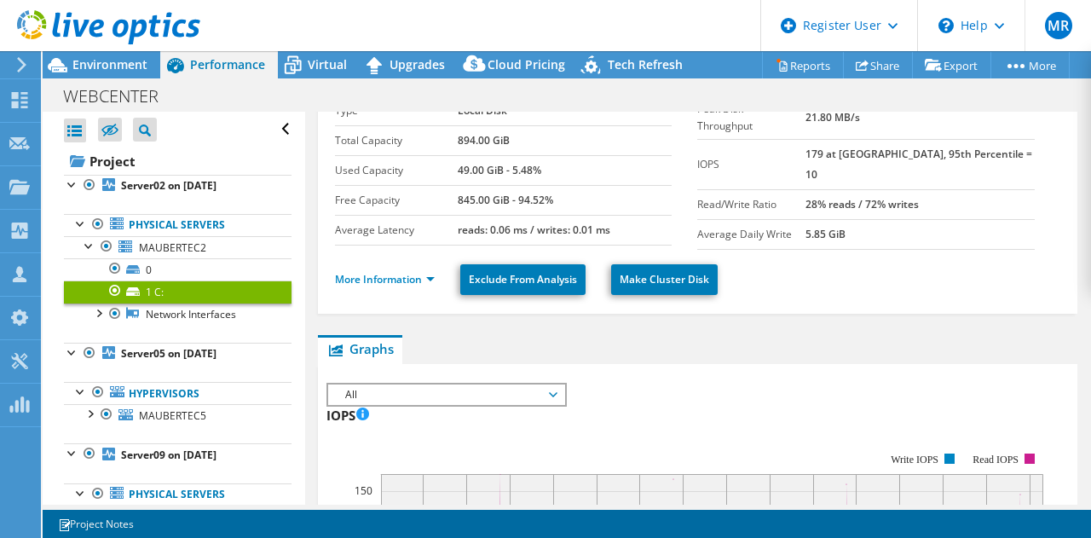
scroll to position [0, 0]
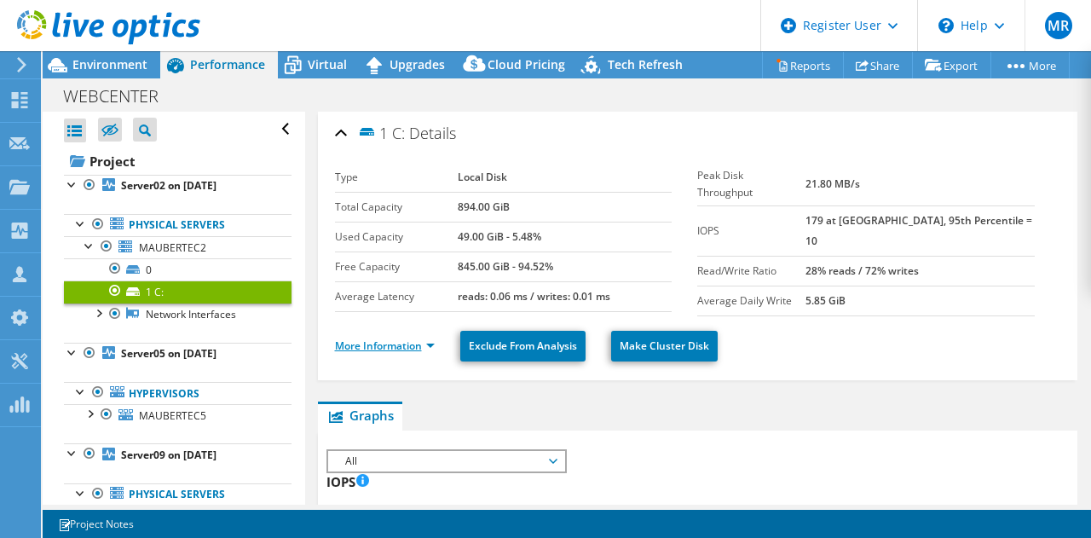
click at [388, 338] on link "More Information" at bounding box center [385, 345] width 100 height 14
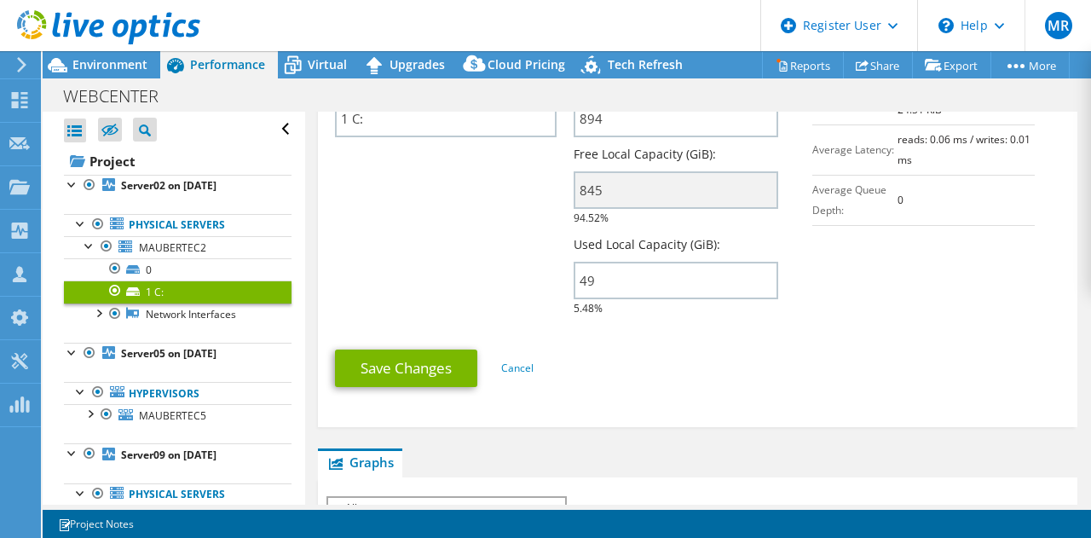
scroll to position [170, 0]
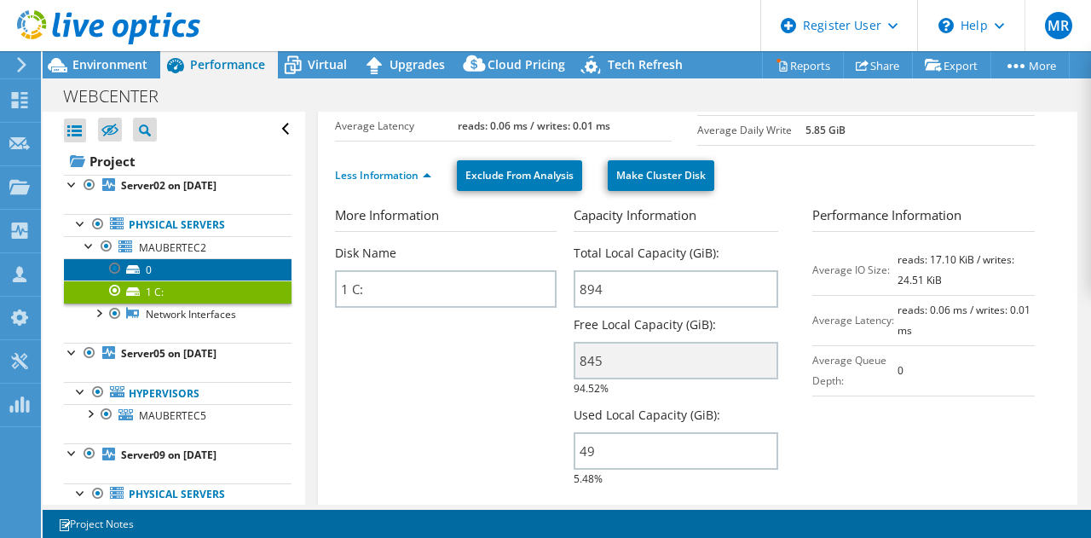
click at [156, 272] on link "0" at bounding box center [177, 269] width 227 height 22
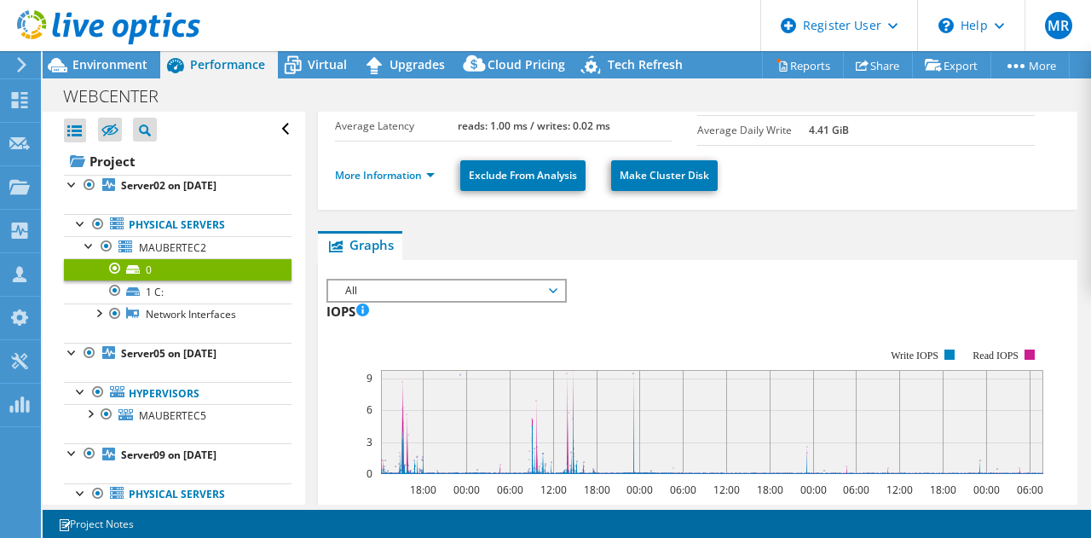
scroll to position [0, 0]
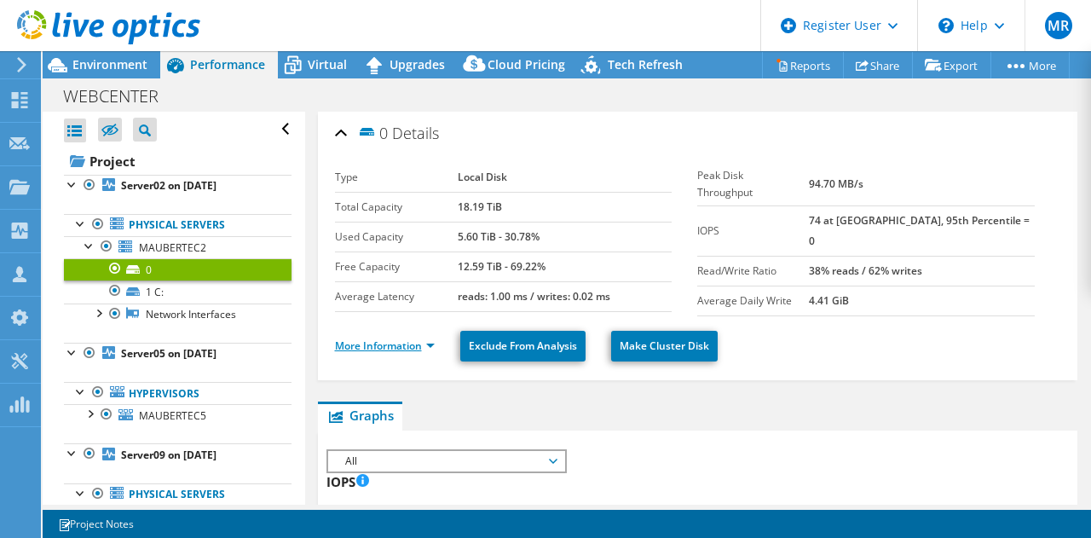
click at [378, 343] on link "More Information" at bounding box center [385, 345] width 100 height 14
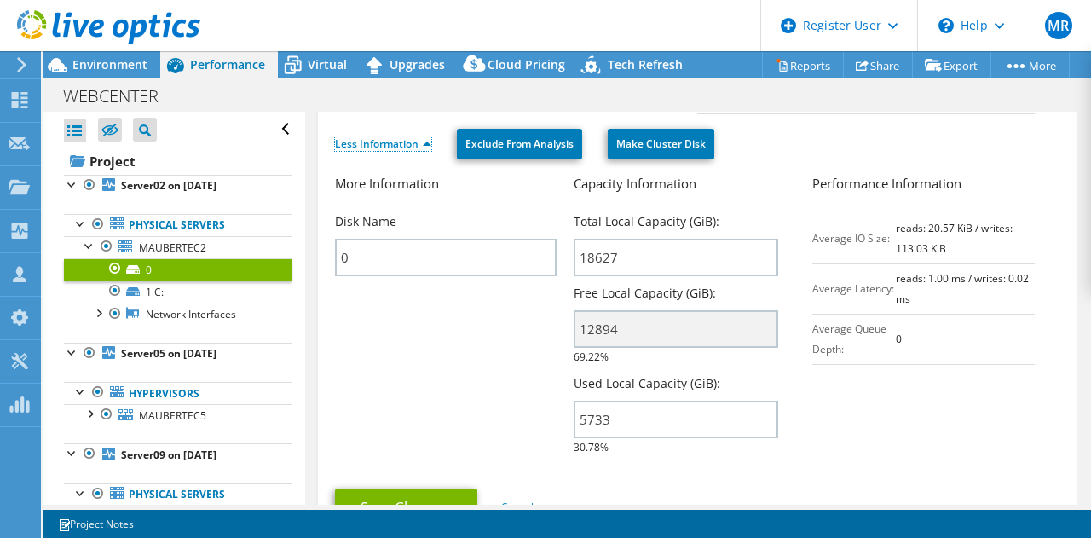
scroll to position [256, 0]
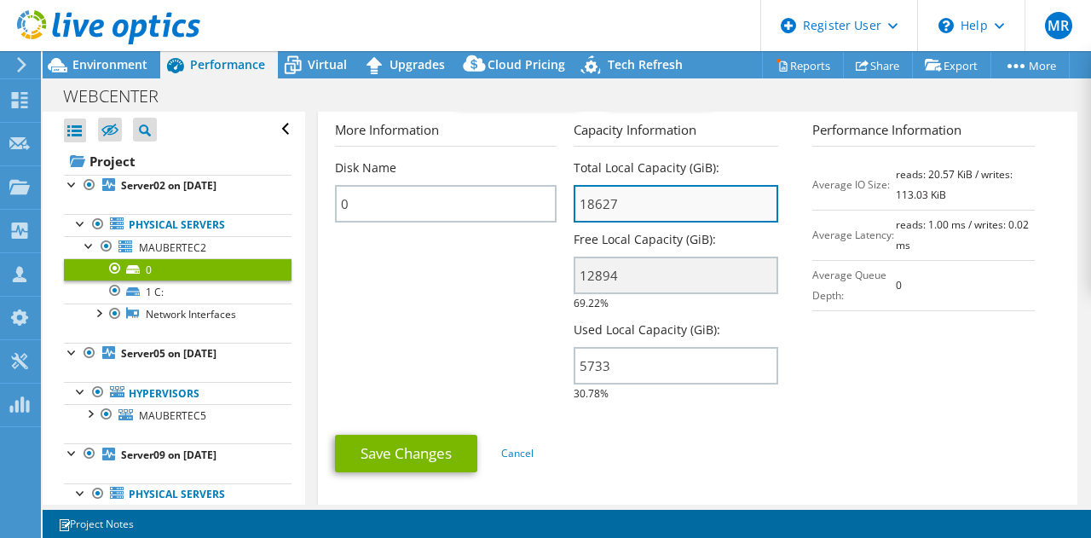
drag, startPoint x: 620, startPoint y: 199, endPoint x: 573, endPoint y: 199, distance: 47.7
click at [573, 199] on input "18627" at bounding box center [675, 203] width 204 height 37
click at [475, 327] on section "More Information Disk Name 0 Capacity Information Total Local Capacity (GiB): 1…" at bounding box center [698, 265] width 726 height 291
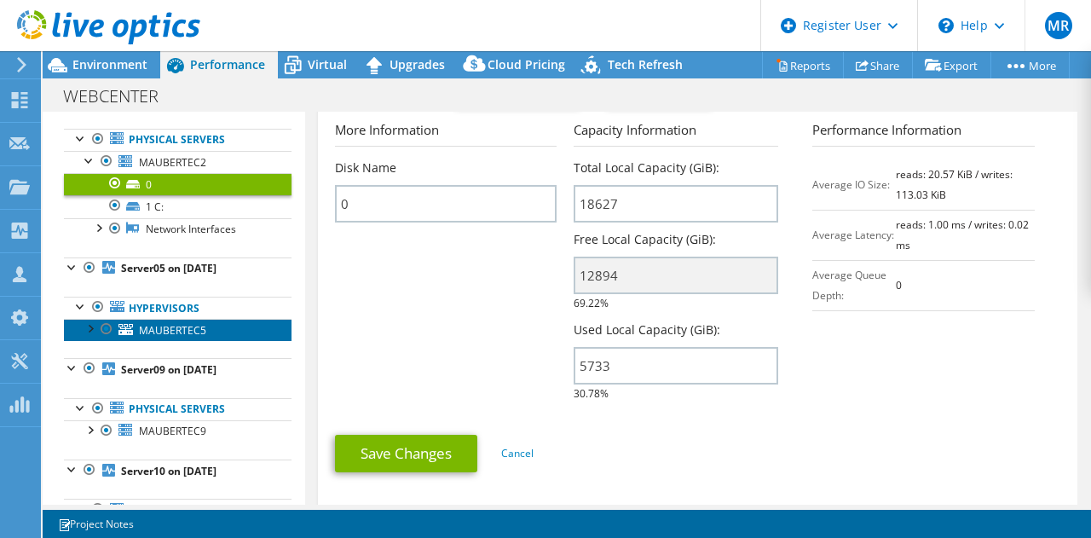
click at [162, 331] on span "MAUBERTEC5" at bounding box center [172, 330] width 67 height 14
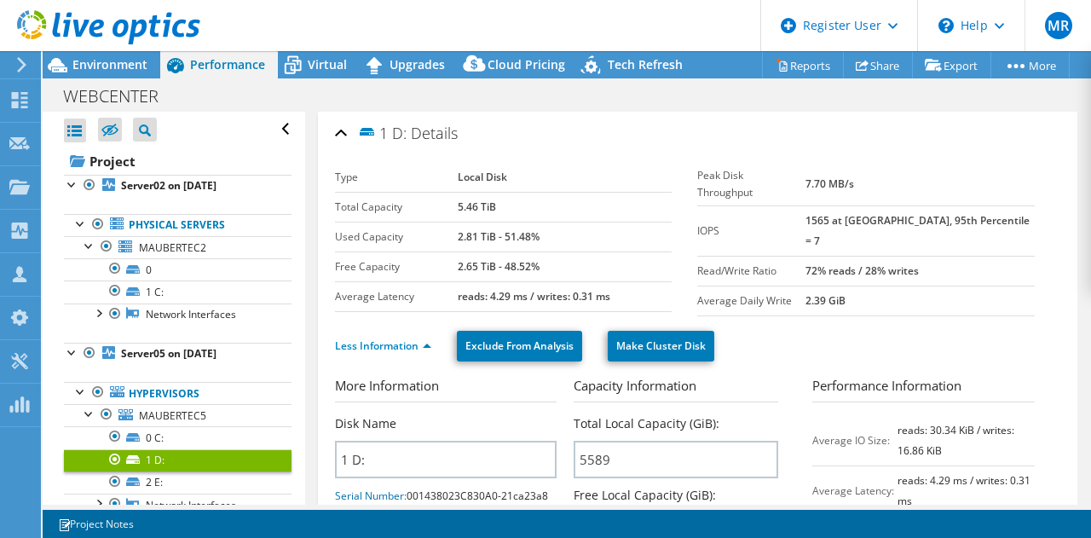
select select "USD"
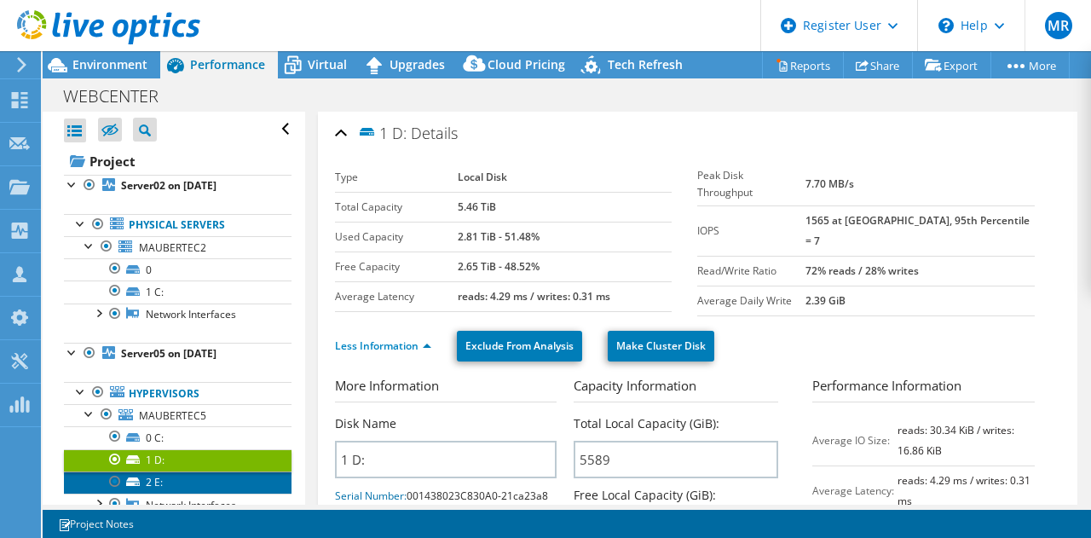
click at [168, 471] on link "2 E:" at bounding box center [177, 482] width 227 height 22
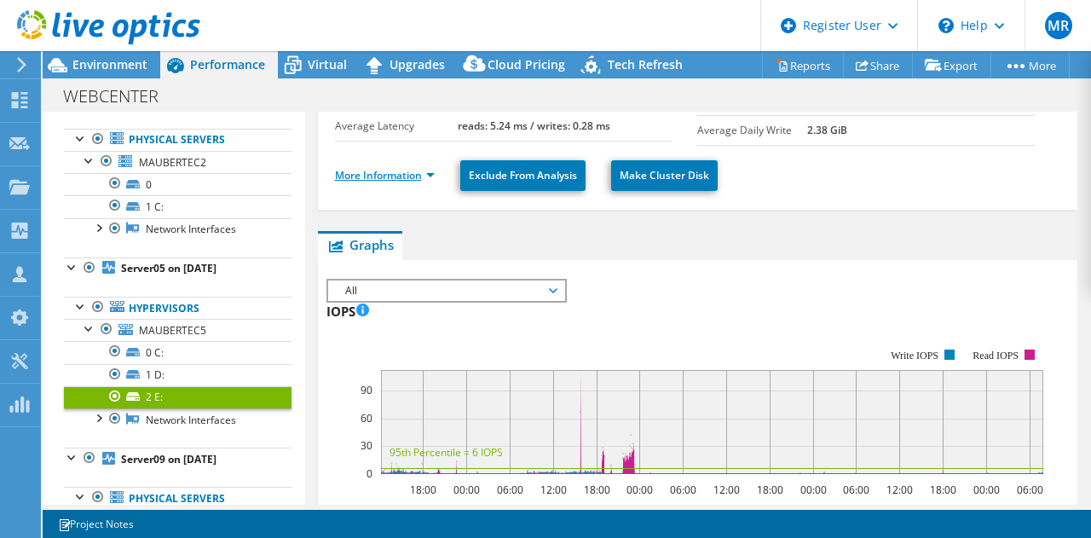
click at [392, 170] on link "More Information" at bounding box center [385, 175] width 100 height 14
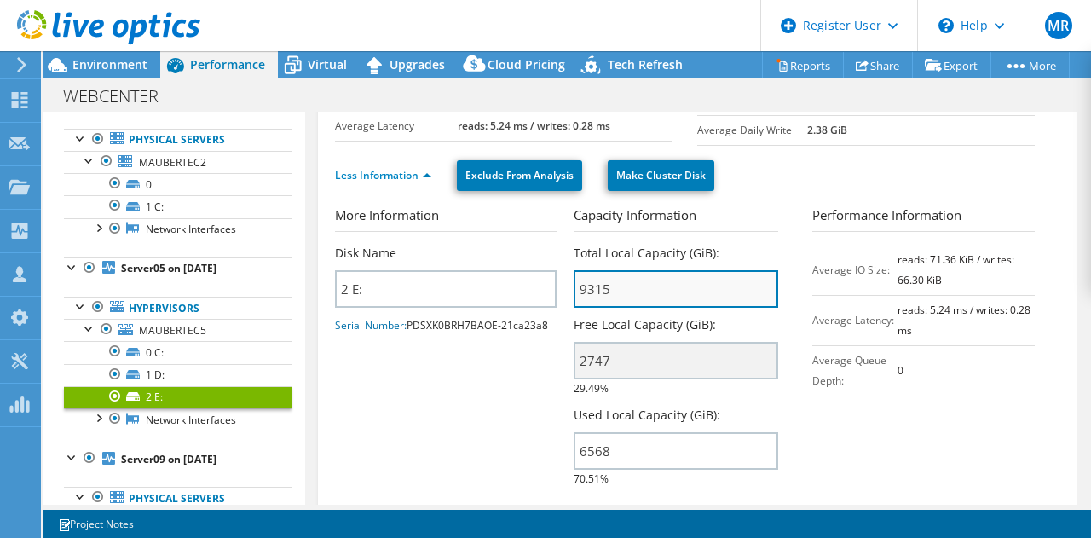
click at [590, 281] on input "9315" at bounding box center [675, 288] width 204 height 37
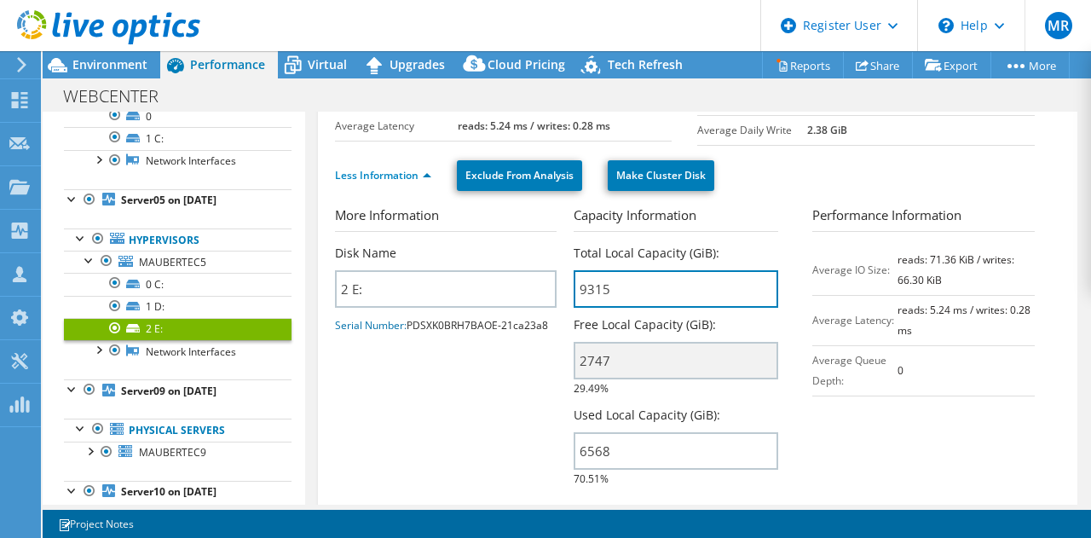
scroll to position [170, 0]
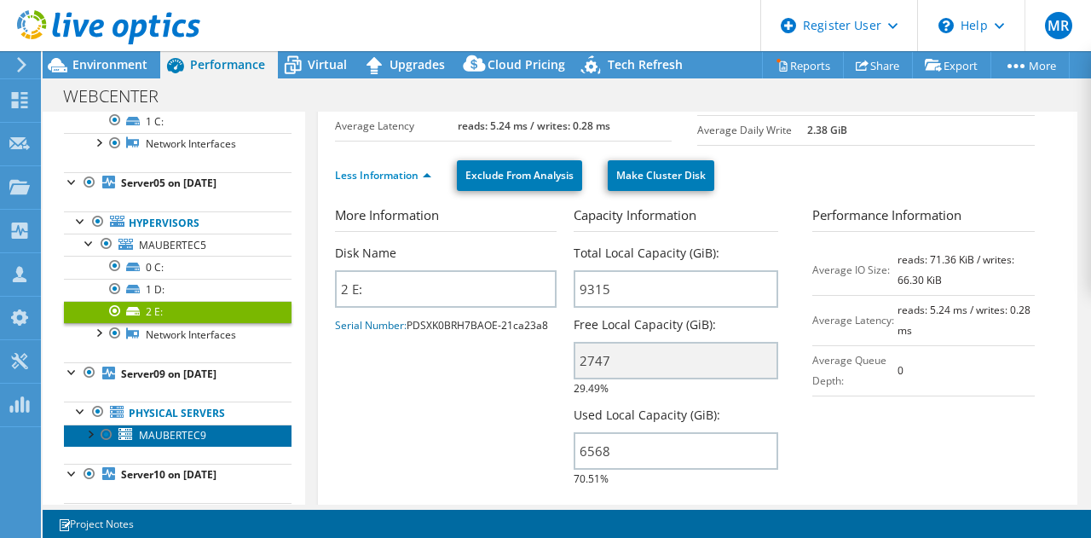
click at [178, 441] on span "MAUBERTEC9" at bounding box center [172, 435] width 67 height 14
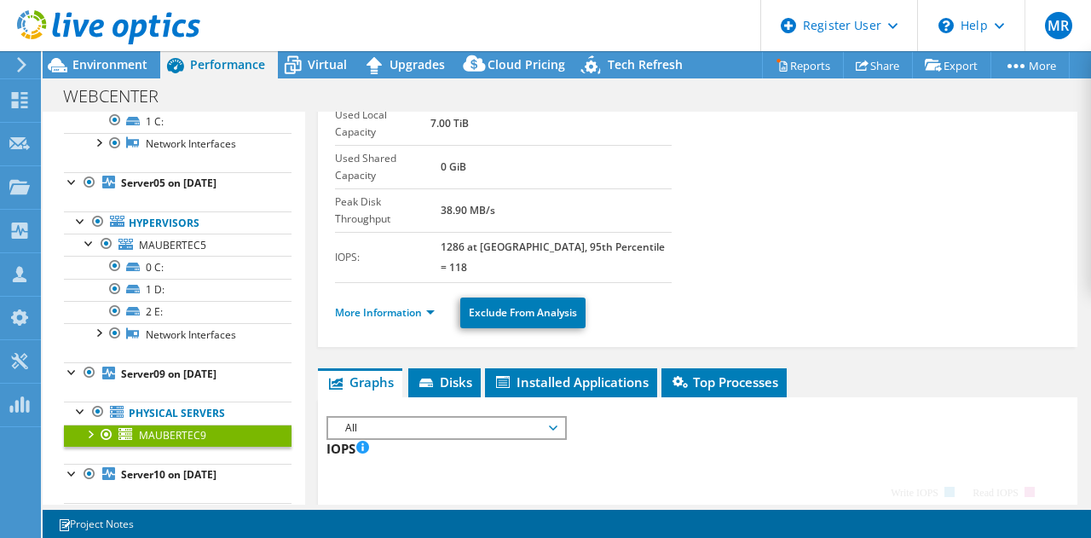
drag, startPoint x: 88, startPoint y: 435, endPoint x: 297, endPoint y: 343, distance: 228.1
click at [88, 435] on div at bounding box center [89, 432] width 17 height 17
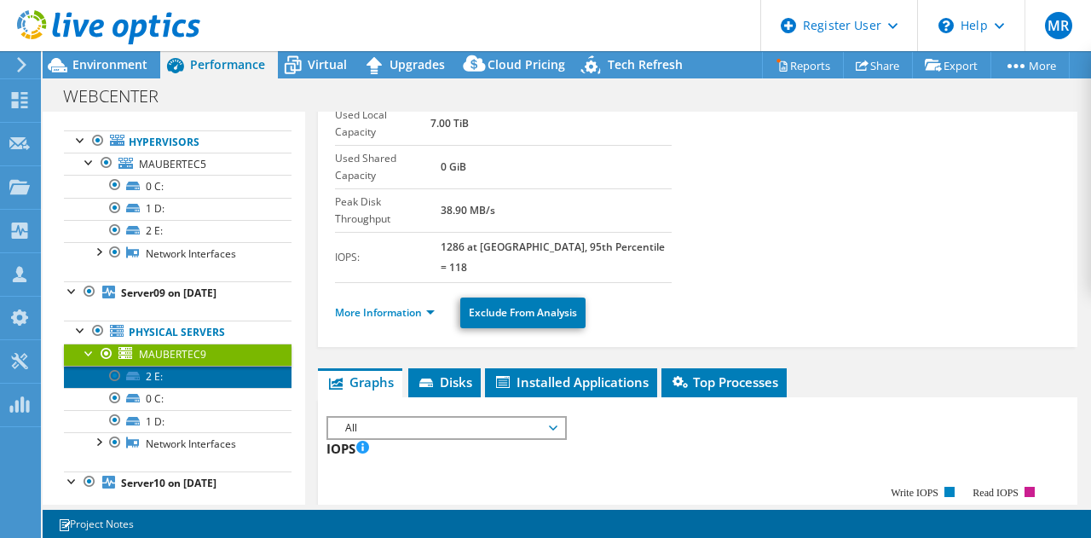
click at [170, 377] on link "2 E:" at bounding box center [177, 377] width 227 height 22
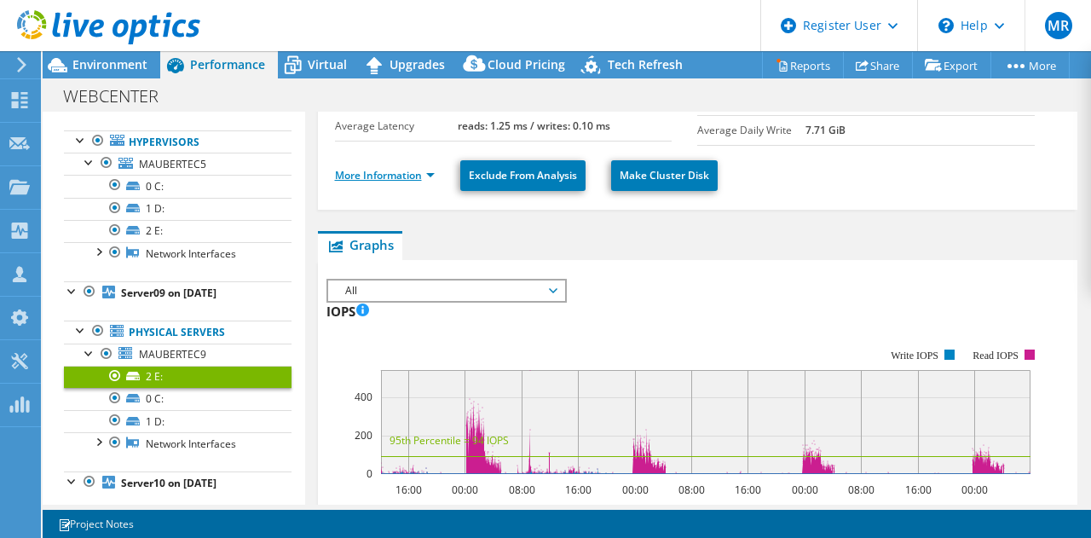
click at [382, 176] on link "More Information" at bounding box center [385, 175] width 100 height 14
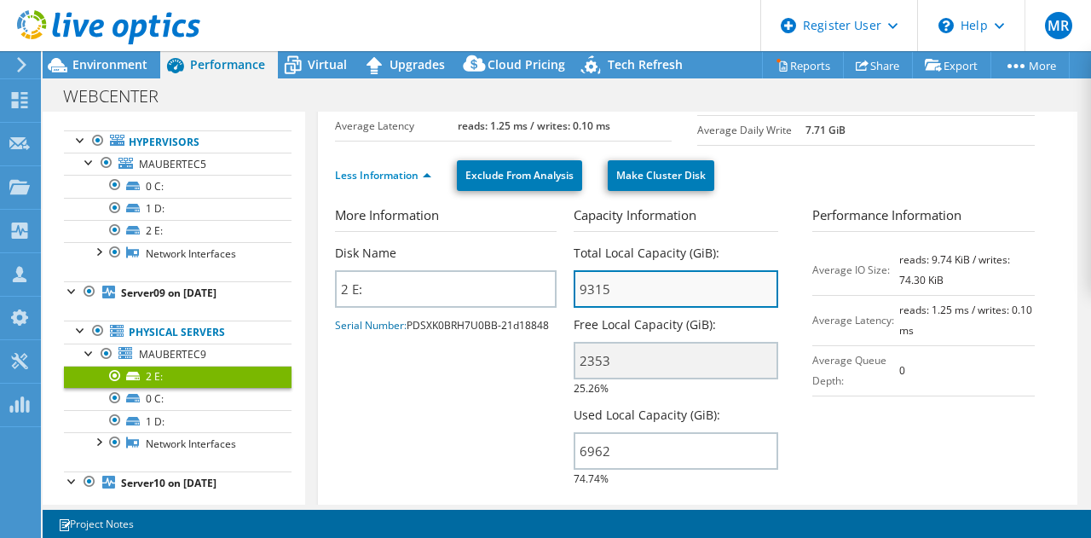
drag, startPoint x: 577, startPoint y: 288, endPoint x: 616, endPoint y: 286, distance: 39.2
click at [616, 286] on input "9315" at bounding box center [675, 288] width 204 height 37
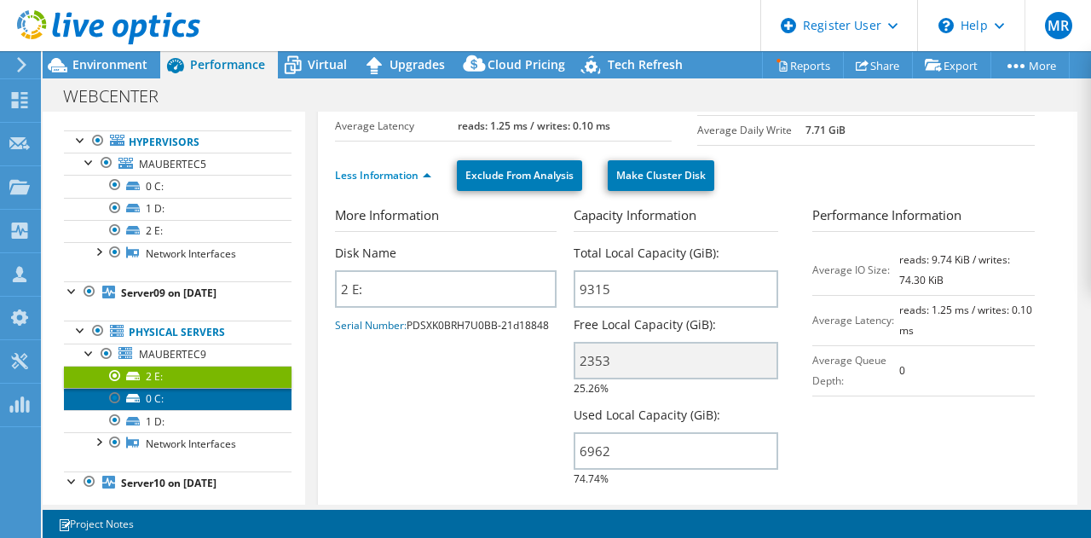
click at [153, 403] on link "0 C:" at bounding box center [177, 399] width 227 height 22
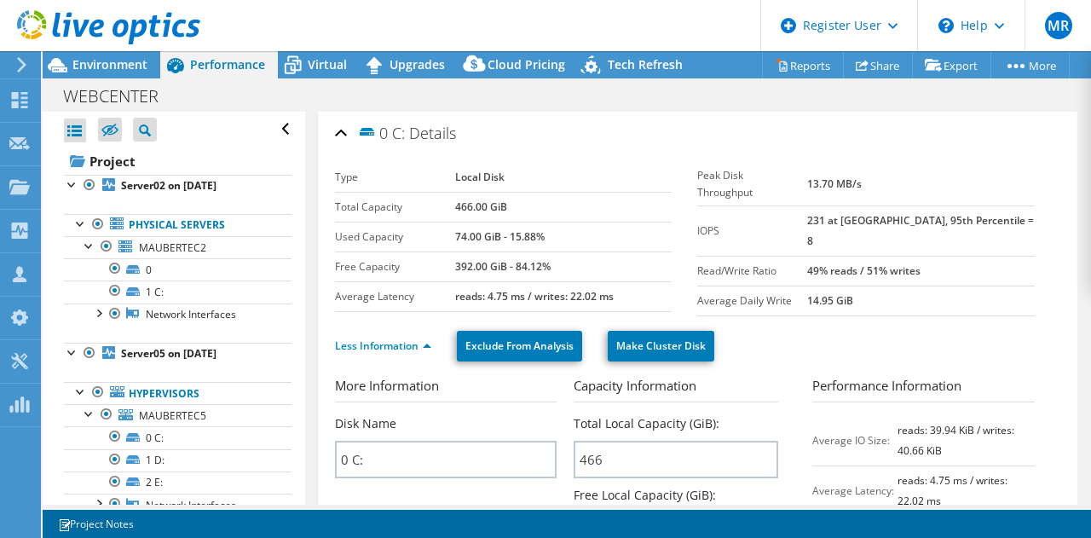
select select "USD"
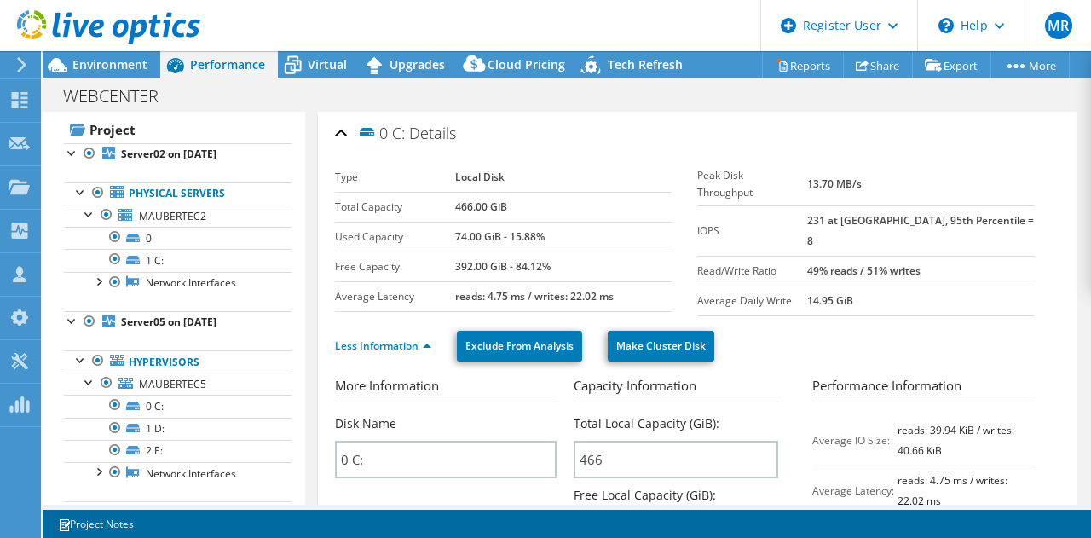
scroll to position [3, 0]
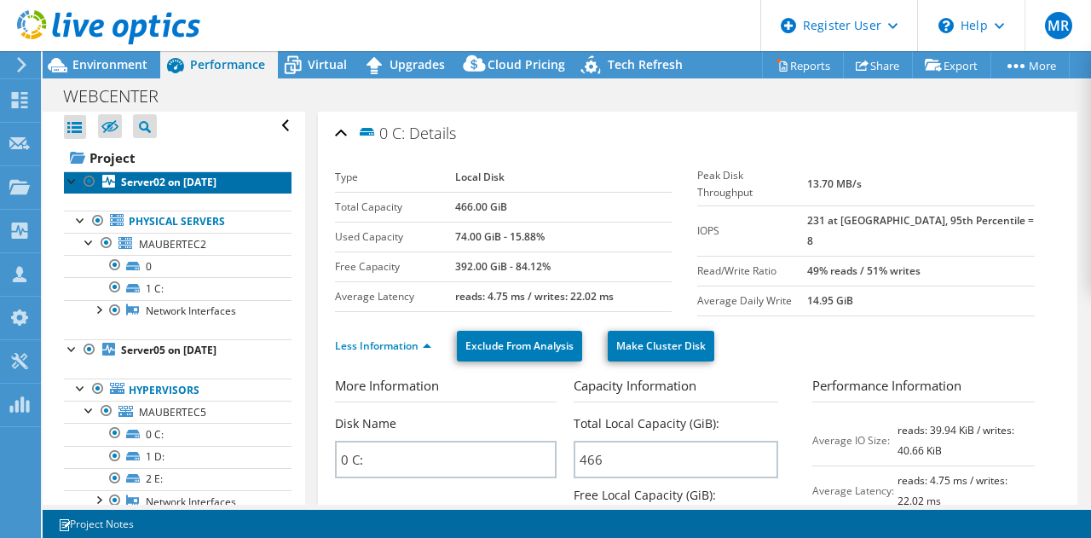
click at [178, 174] on link "Server02 on [DATE]" at bounding box center [177, 182] width 227 height 22
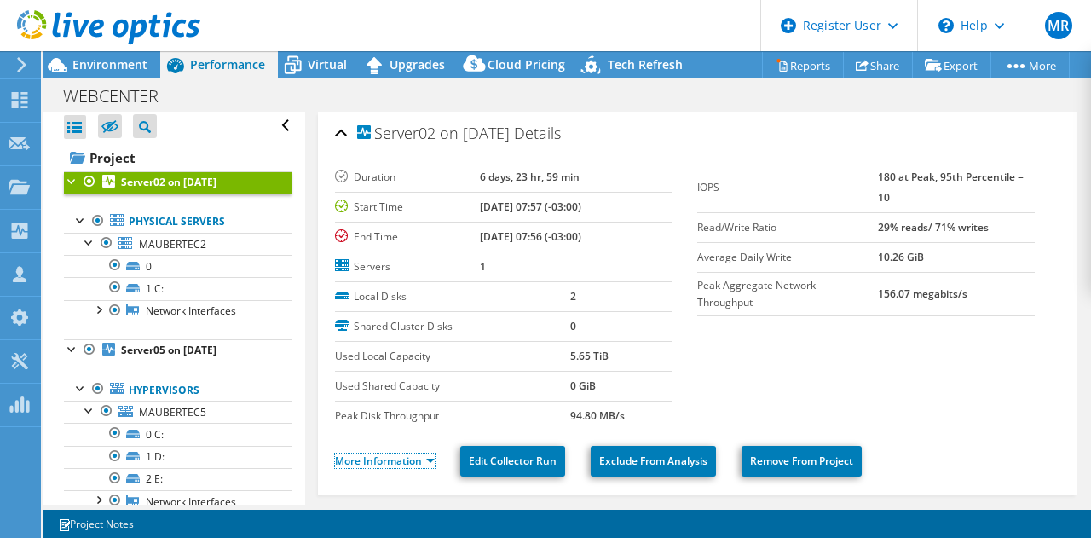
click at [377, 461] on link "More Information" at bounding box center [385, 460] width 100 height 14
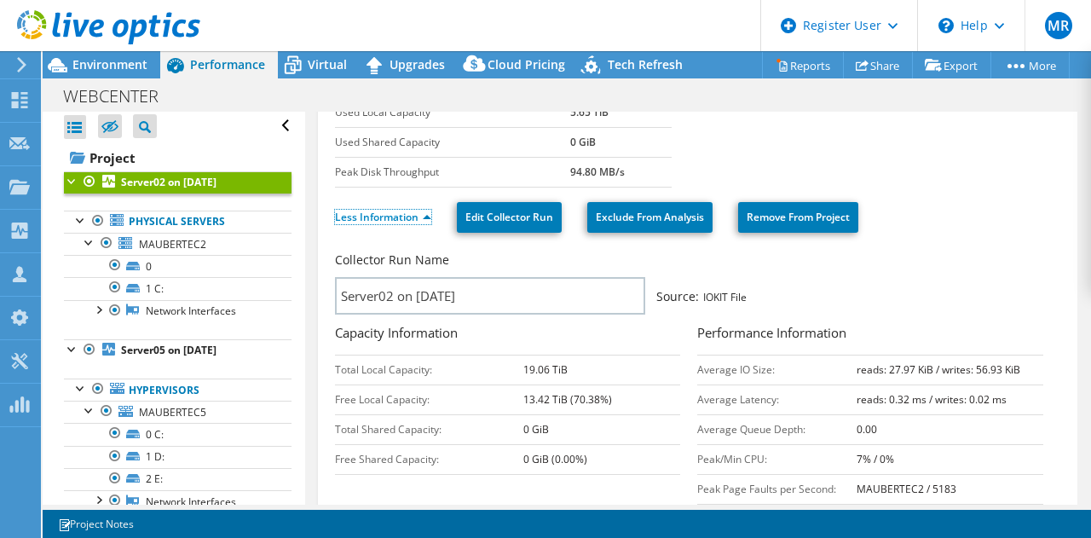
scroll to position [251, 0]
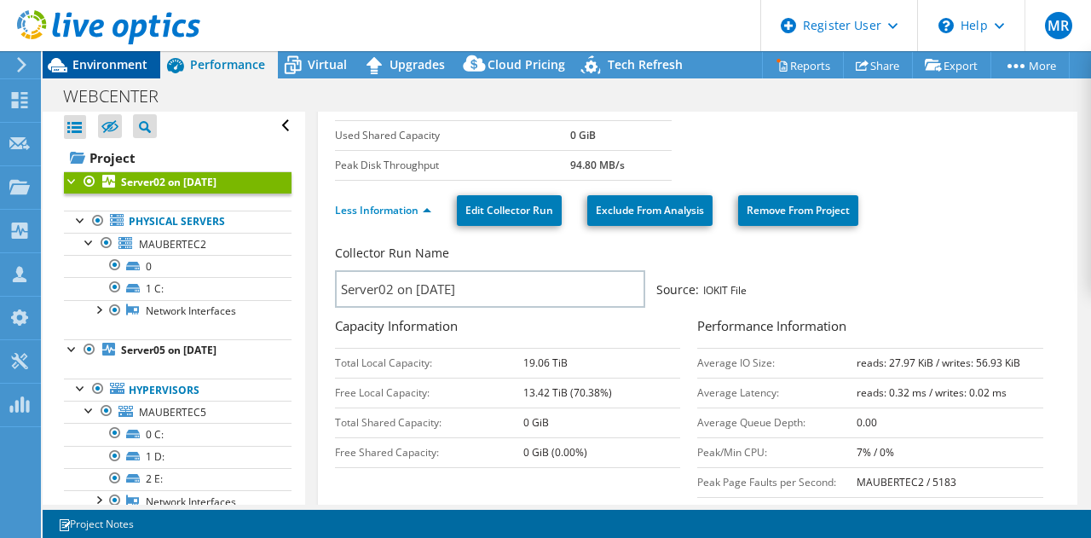
click at [95, 70] on span "Environment" at bounding box center [109, 64] width 75 height 16
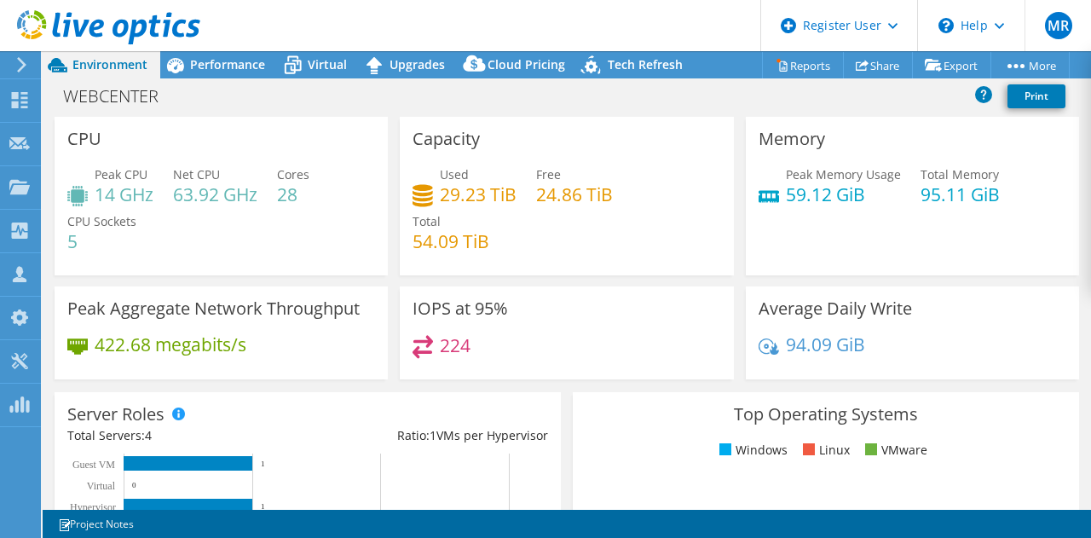
click at [443, 241] on h4 "54.09 TiB" at bounding box center [450, 241] width 77 height 19
click at [526, 241] on div "Used 29.23 TiB Free 24.86 TiB Total 54.09 TiB" at bounding box center [566, 216] width 308 height 102
drag, startPoint x: 412, startPoint y: 138, endPoint x: 513, endPoint y: 195, distance: 116.4
click at [513, 195] on div "Capacity Used 29.23 TiB Free 24.86 TiB Total 54.09 TiB" at bounding box center [566, 196] width 333 height 158
click at [515, 197] on div "Used 29.23 TiB Free 24.86 TiB Total 54.09 TiB" at bounding box center [566, 216] width 308 height 102
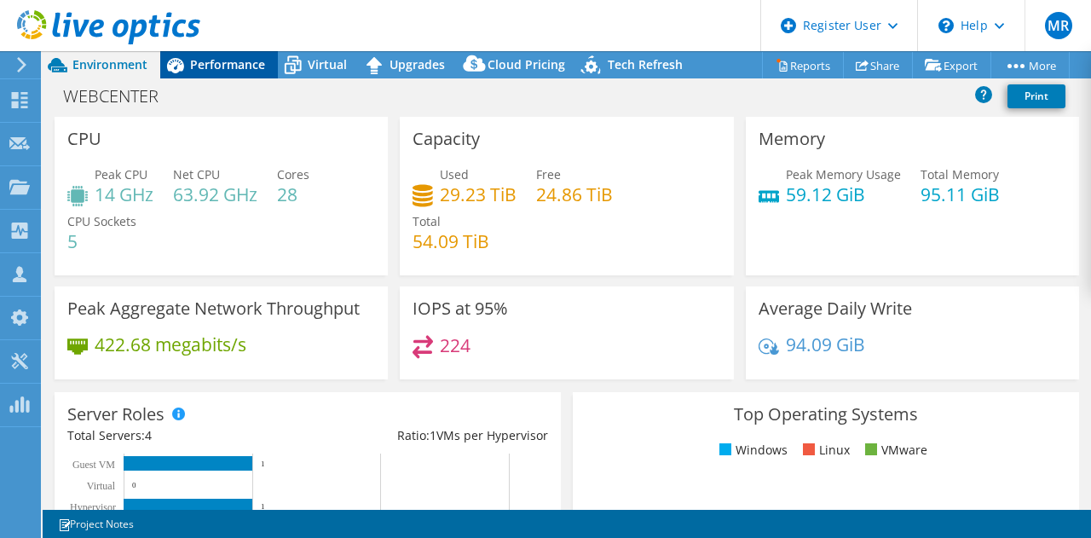
click at [242, 73] on div "Performance" at bounding box center [219, 64] width 118 height 27
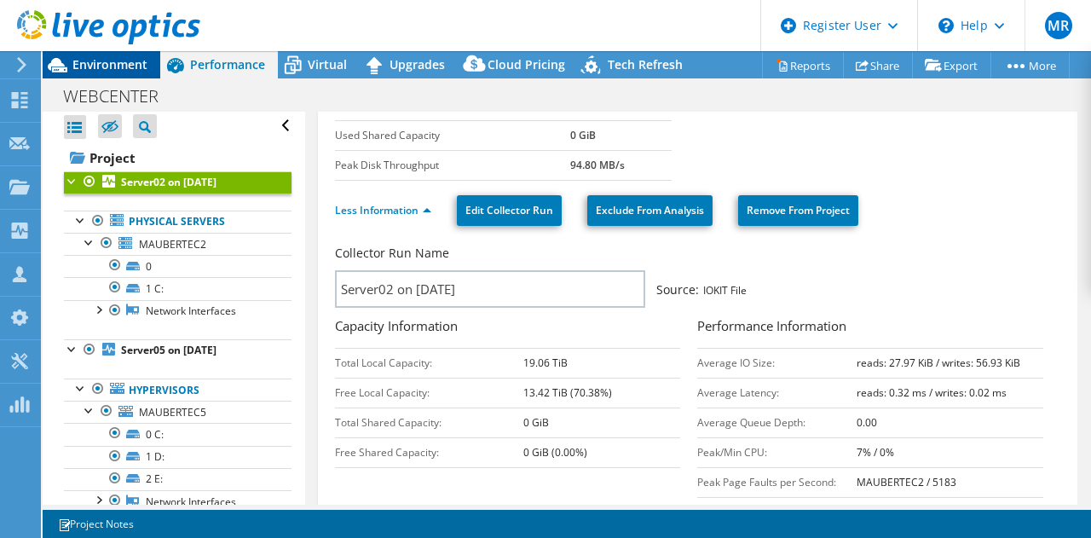
click at [119, 66] on span "Environment" at bounding box center [109, 64] width 75 height 16
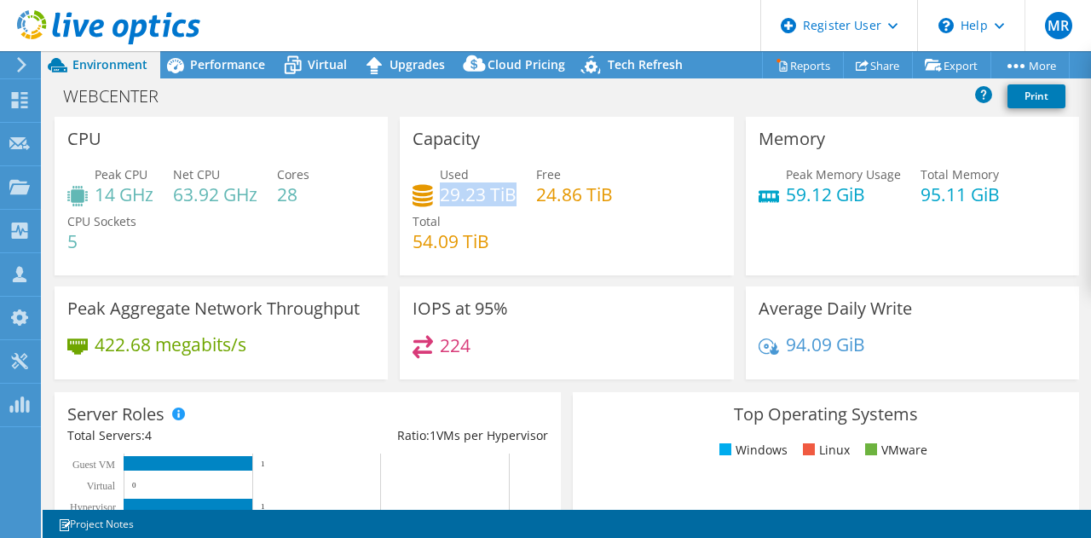
drag, startPoint x: 440, startPoint y: 195, endPoint x: 507, endPoint y: 194, distance: 67.3
click at [507, 194] on h4 "29.23 TiB" at bounding box center [478, 194] width 77 height 19
click at [503, 196] on h4 "29.23 TiB" at bounding box center [478, 194] width 77 height 19
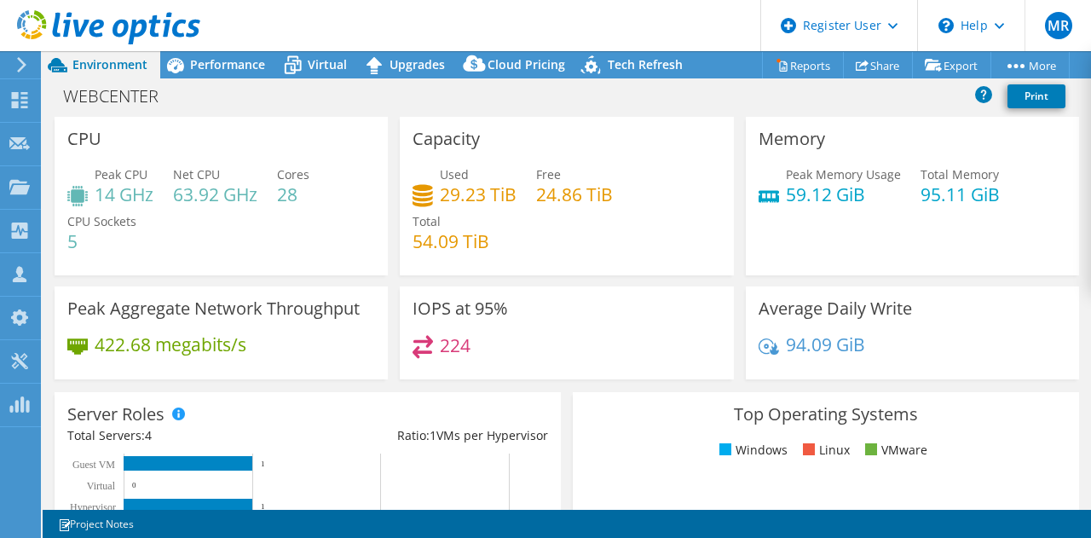
click at [291, 111] on div "WEBCENTER Print" at bounding box center [567, 96] width 1048 height 32
click at [246, 60] on span "Performance" at bounding box center [227, 64] width 75 height 16
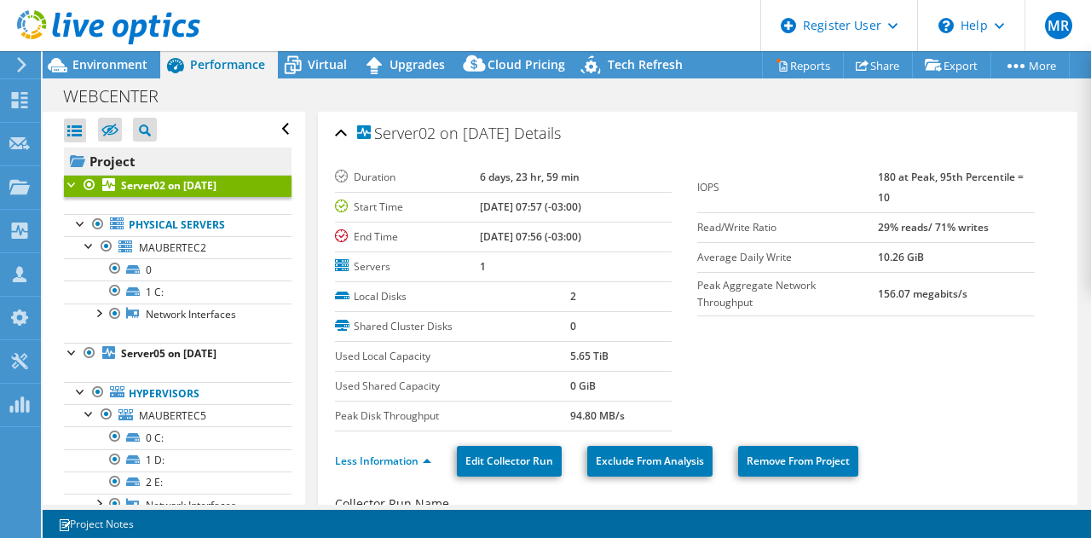
scroll to position [0, 0]
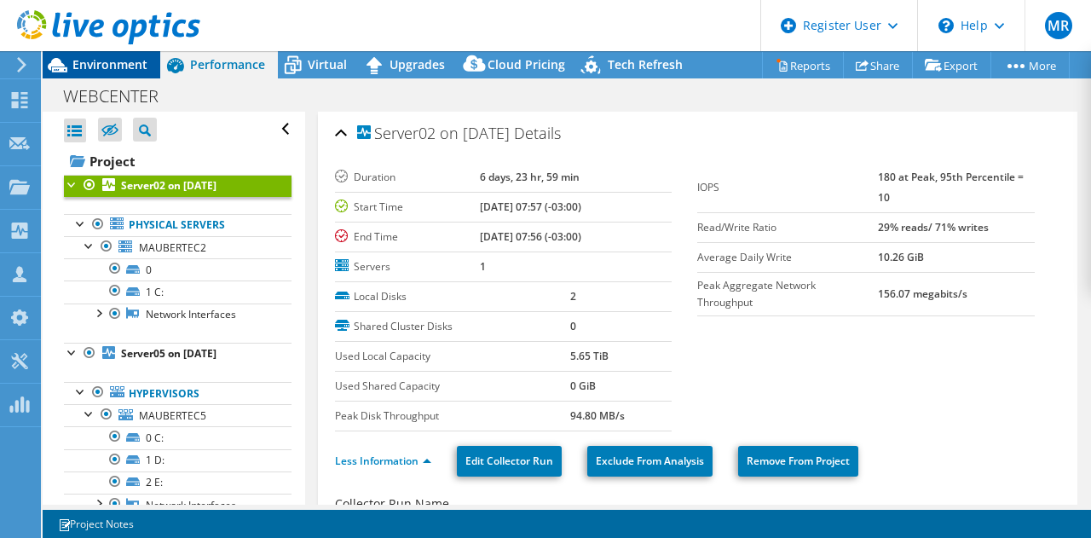
click at [116, 64] on span "Environment" at bounding box center [109, 64] width 75 height 16
